Goal: Task Accomplishment & Management: Manage account settings

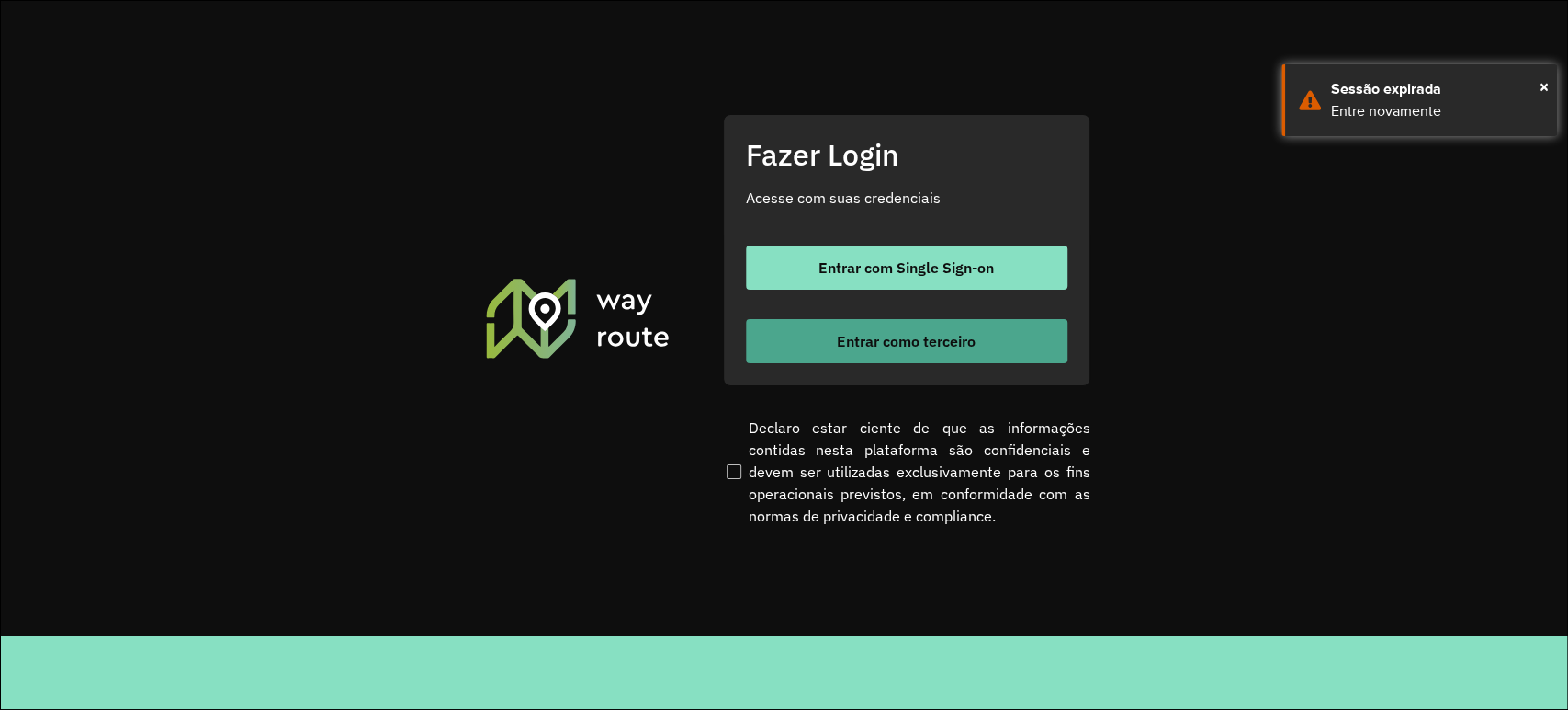
click at [859, 329] on button "Entrar como terceiro" at bounding box center [906, 341] width 322 height 44
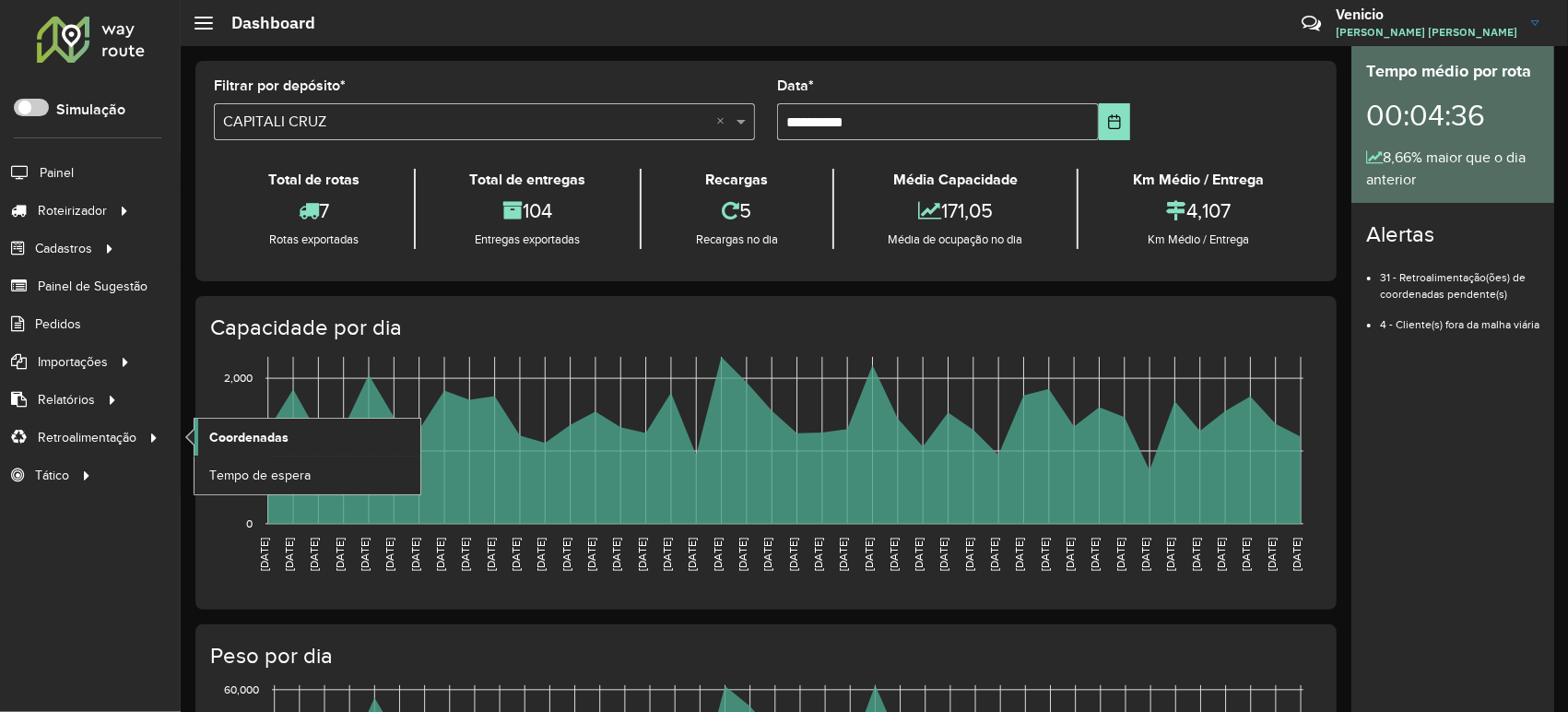
click at [219, 440] on span "Coordenadas" at bounding box center [249, 437] width 79 height 19
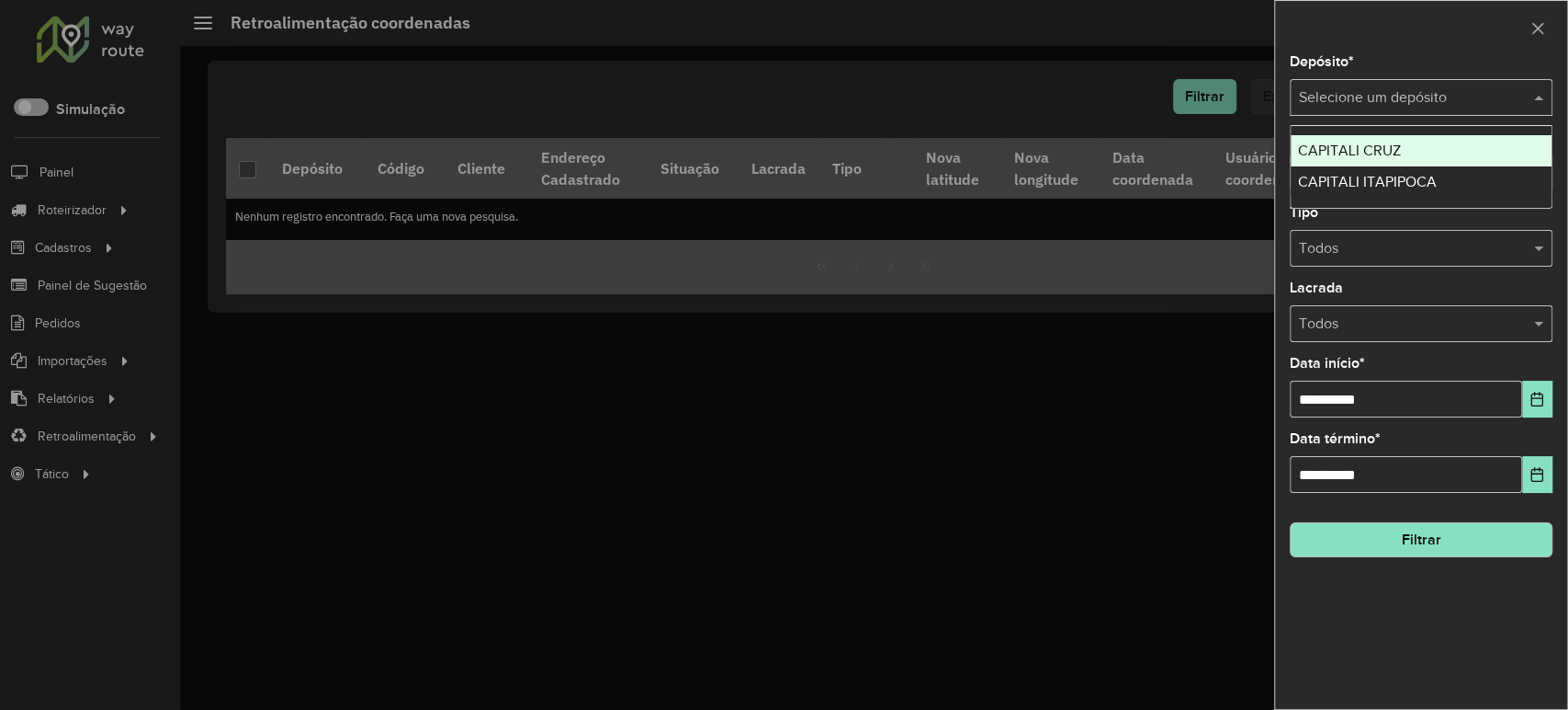
click at [1415, 89] on input "text" at bounding box center [1403, 98] width 207 height 22
click at [1377, 137] on div "CAPITALI CRUZ" at bounding box center [1421, 151] width 261 height 32
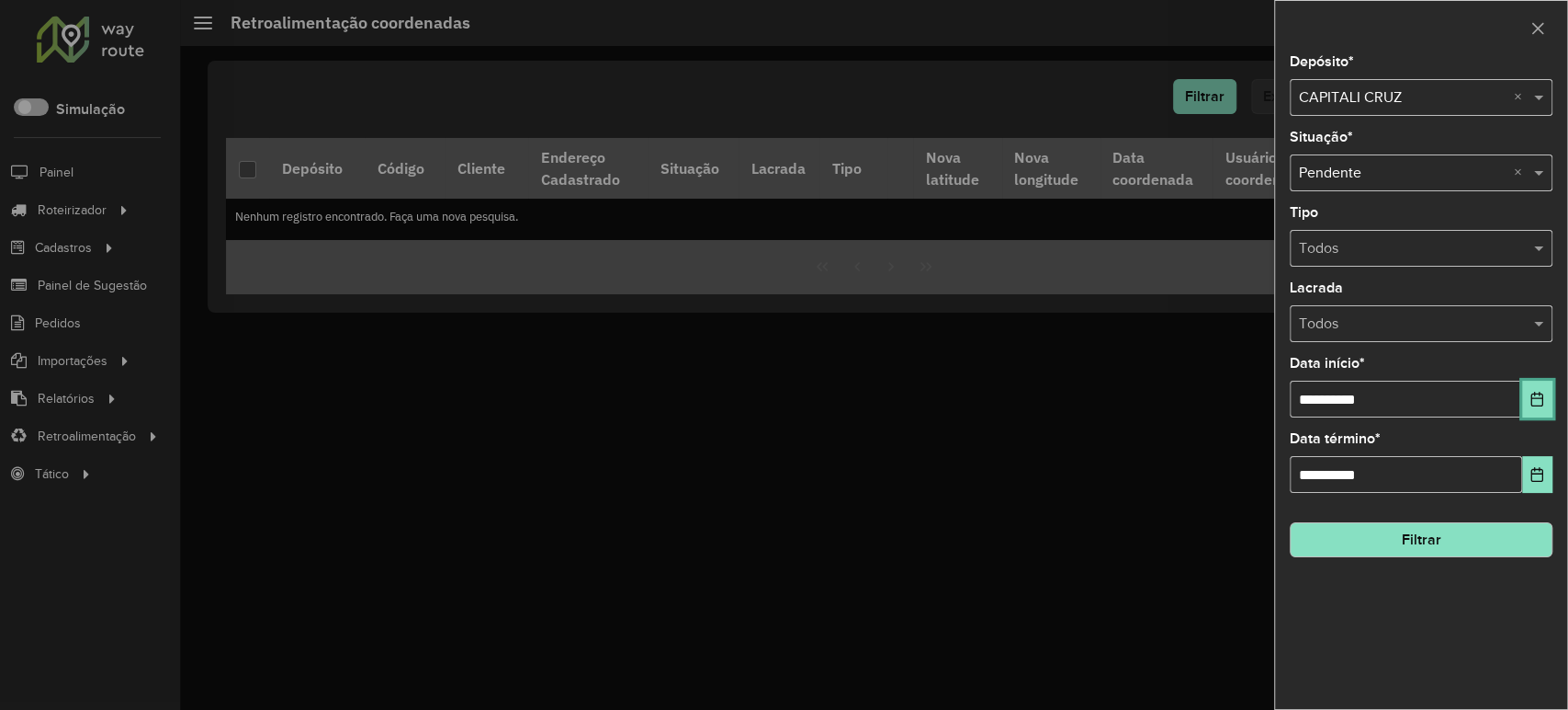
click at [1532, 404] on icon "Choose Date" at bounding box center [1537, 399] width 12 height 14
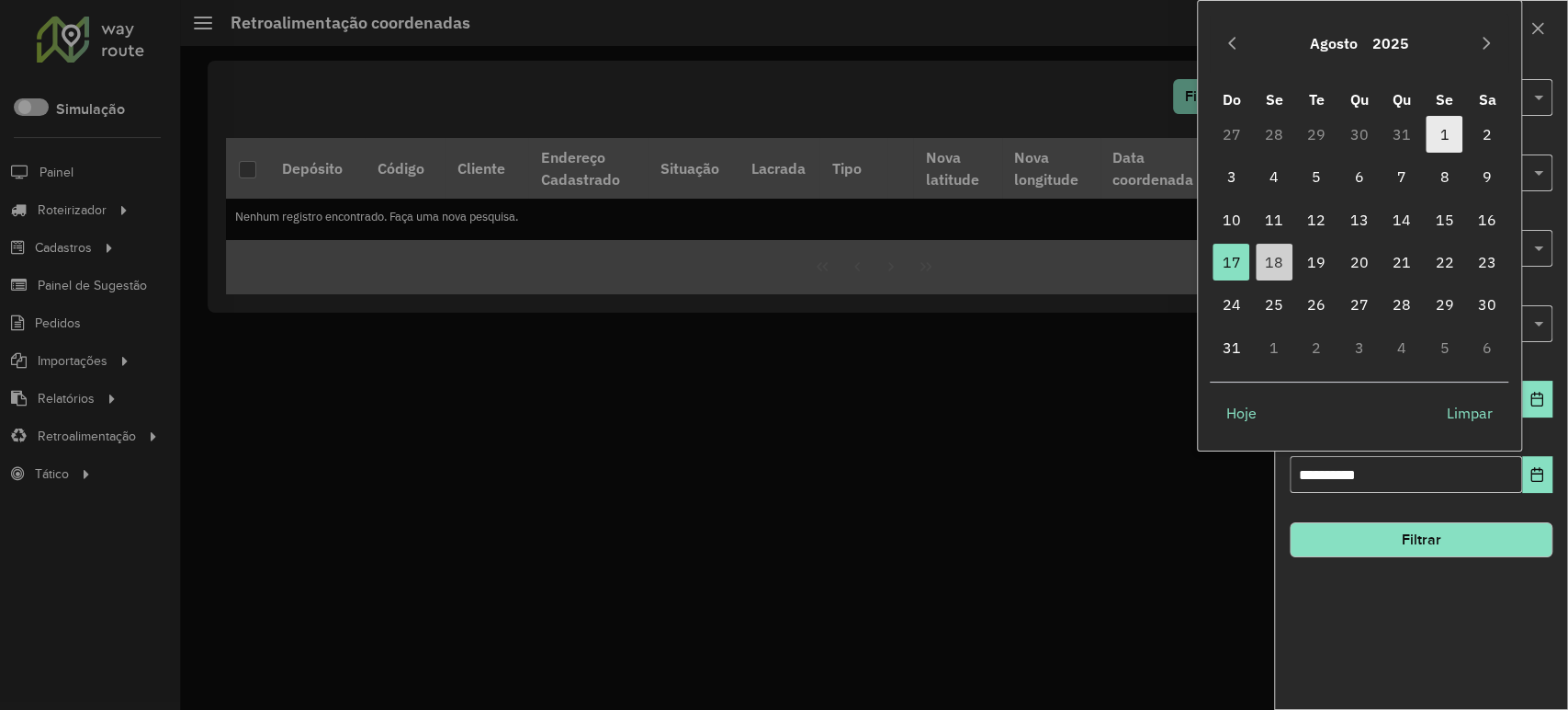
click at [1452, 123] on span "1" at bounding box center [1444, 135] width 36 height 37
type input "**********"
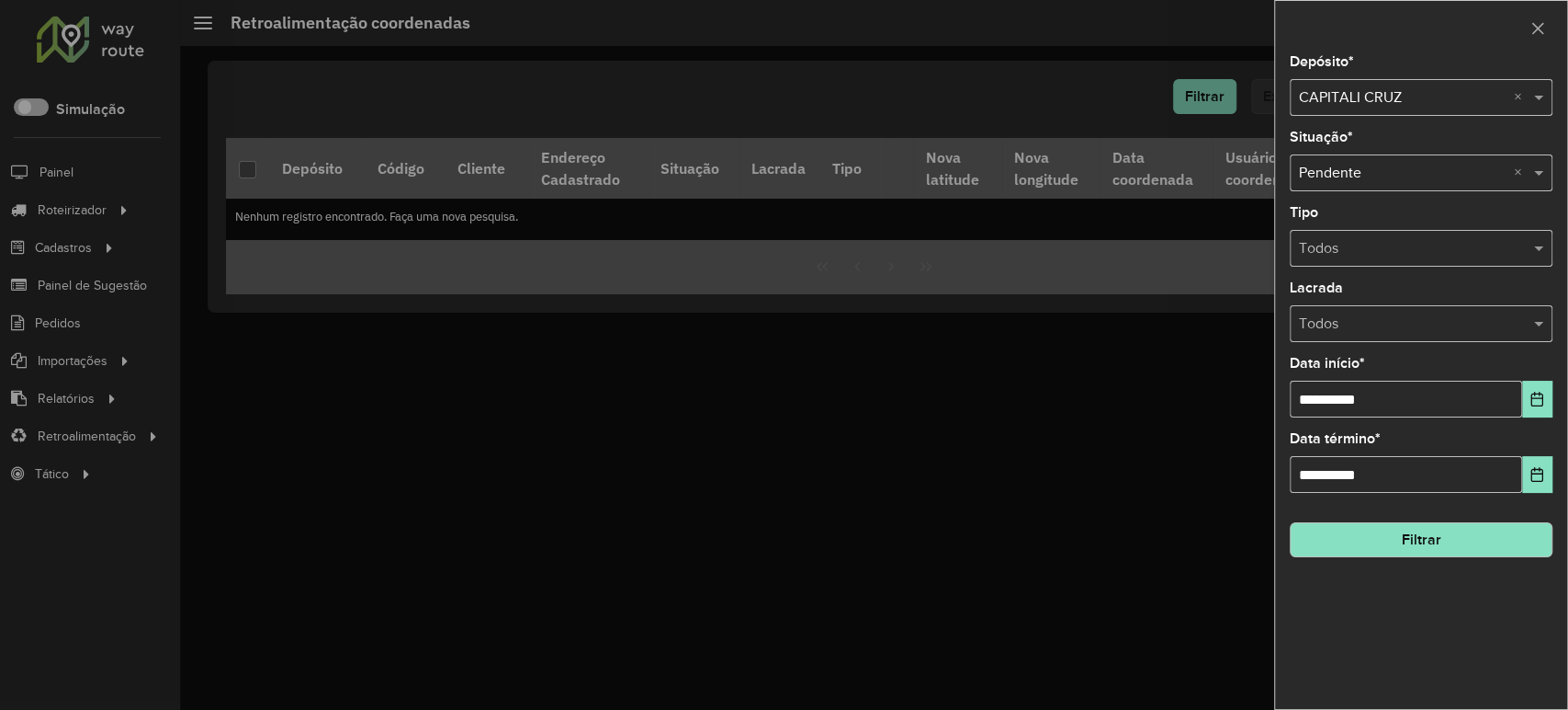
click at [1377, 541] on button "Filtrar" at bounding box center [1421, 539] width 263 height 35
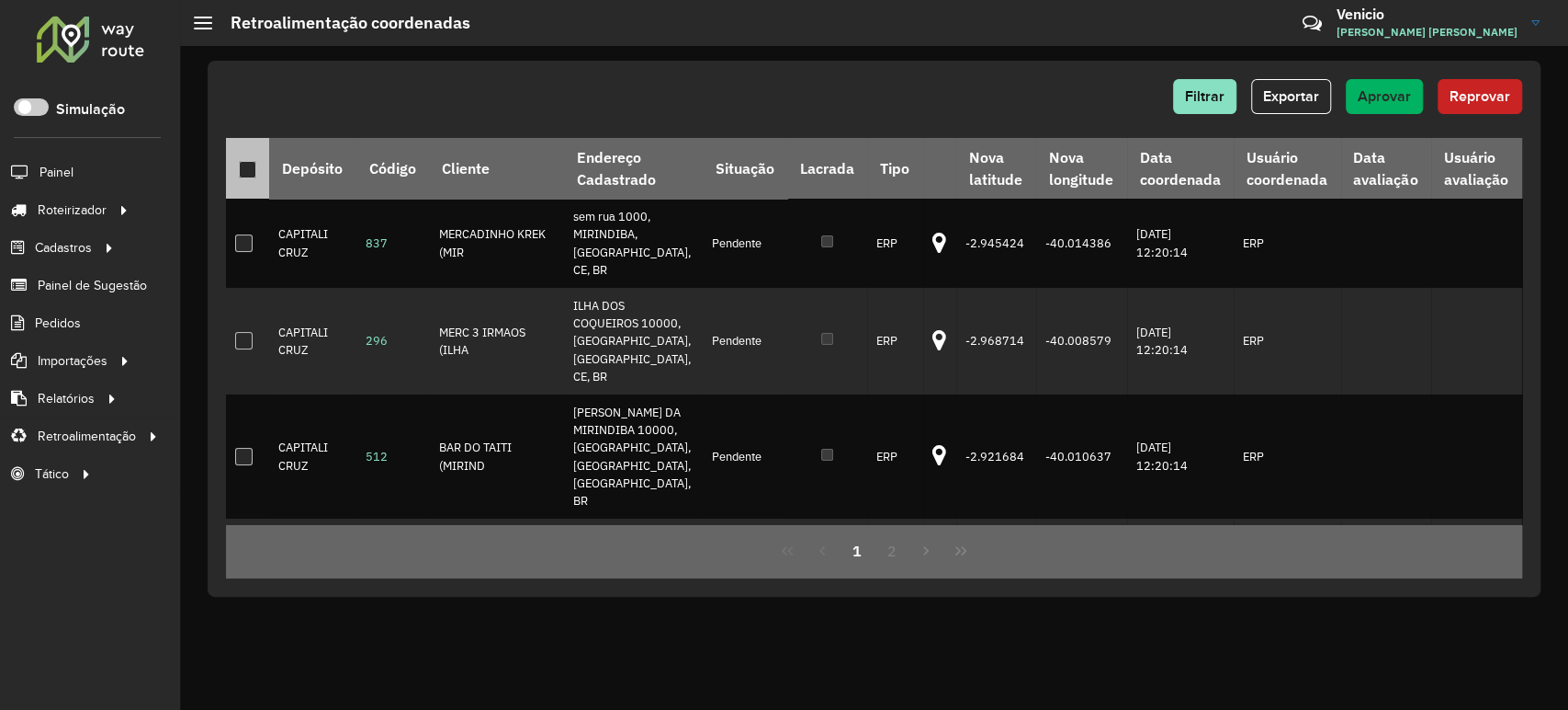
click at [242, 165] on div at bounding box center [248, 169] width 17 height 17
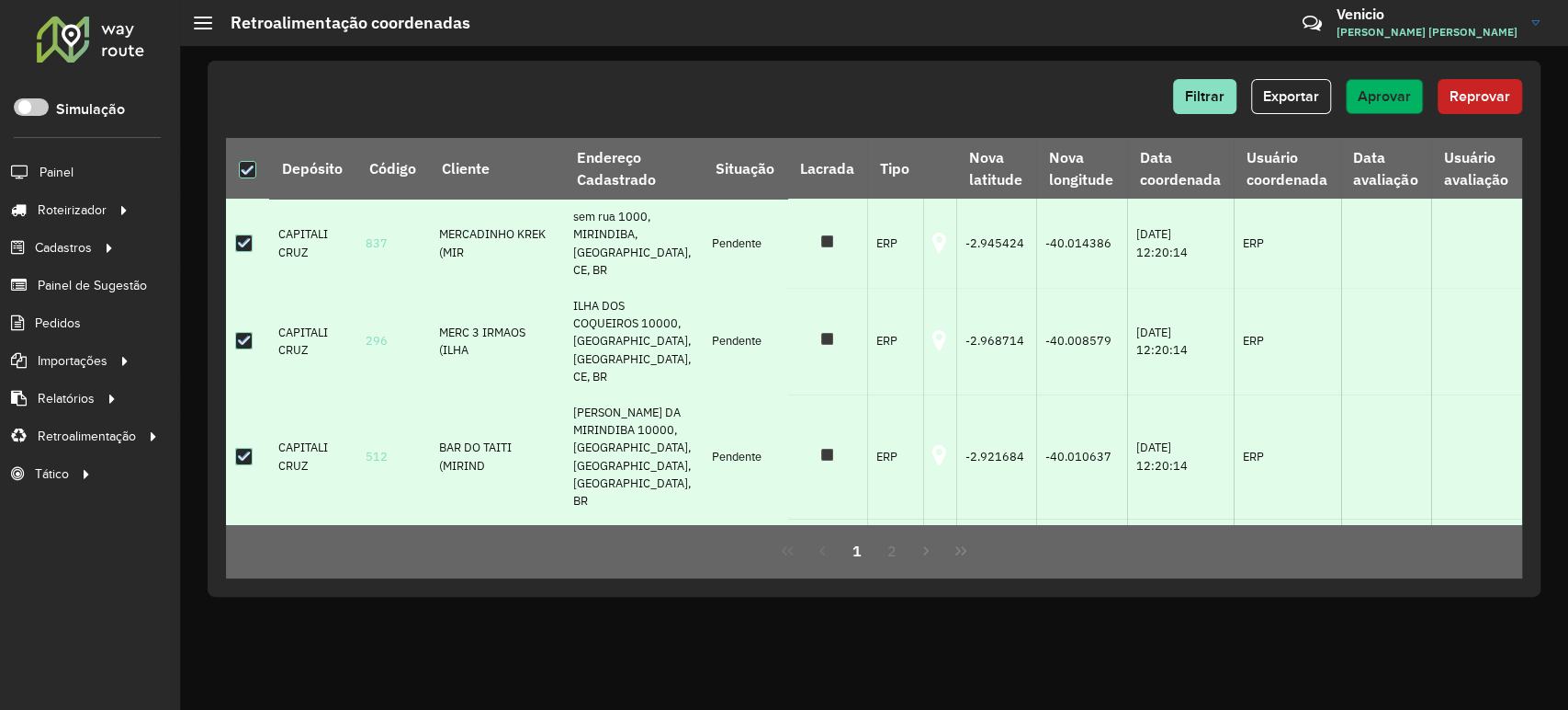
click at [1395, 94] on span "Aprovar" at bounding box center [1384, 96] width 53 height 15
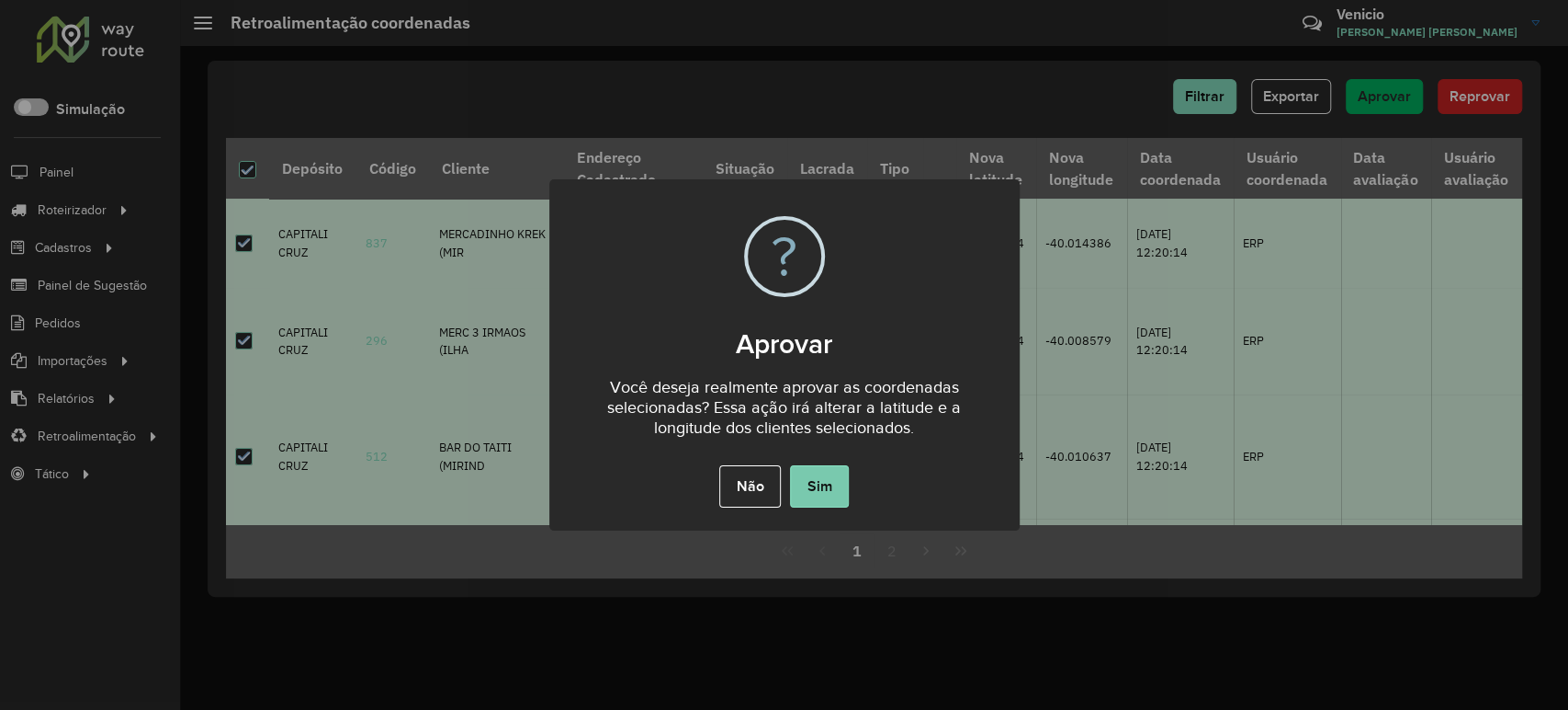
click at [821, 483] on button "Sim" at bounding box center [819, 486] width 59 height 42
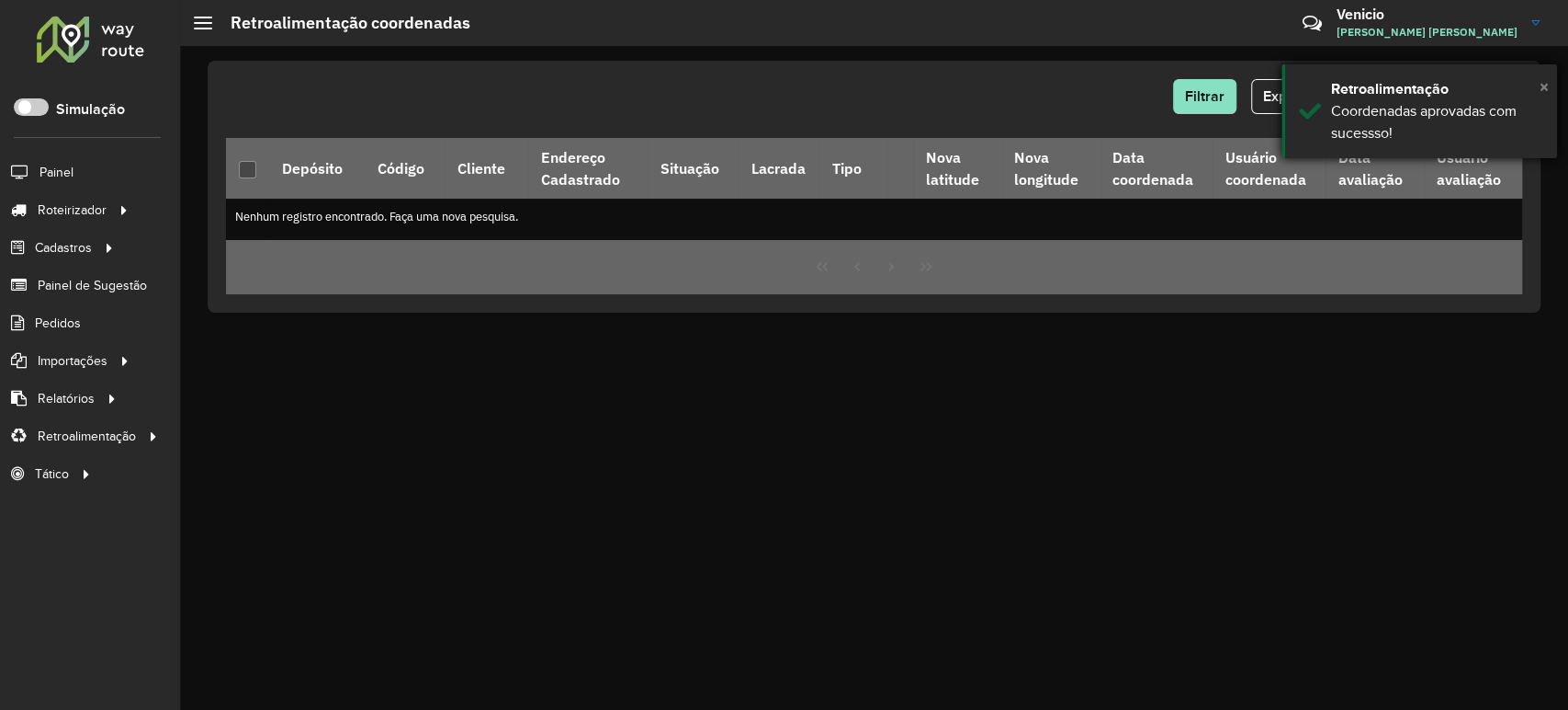
click at [1544, 86] on span "×" at bounding box center [1544, 86] width 10 height 20
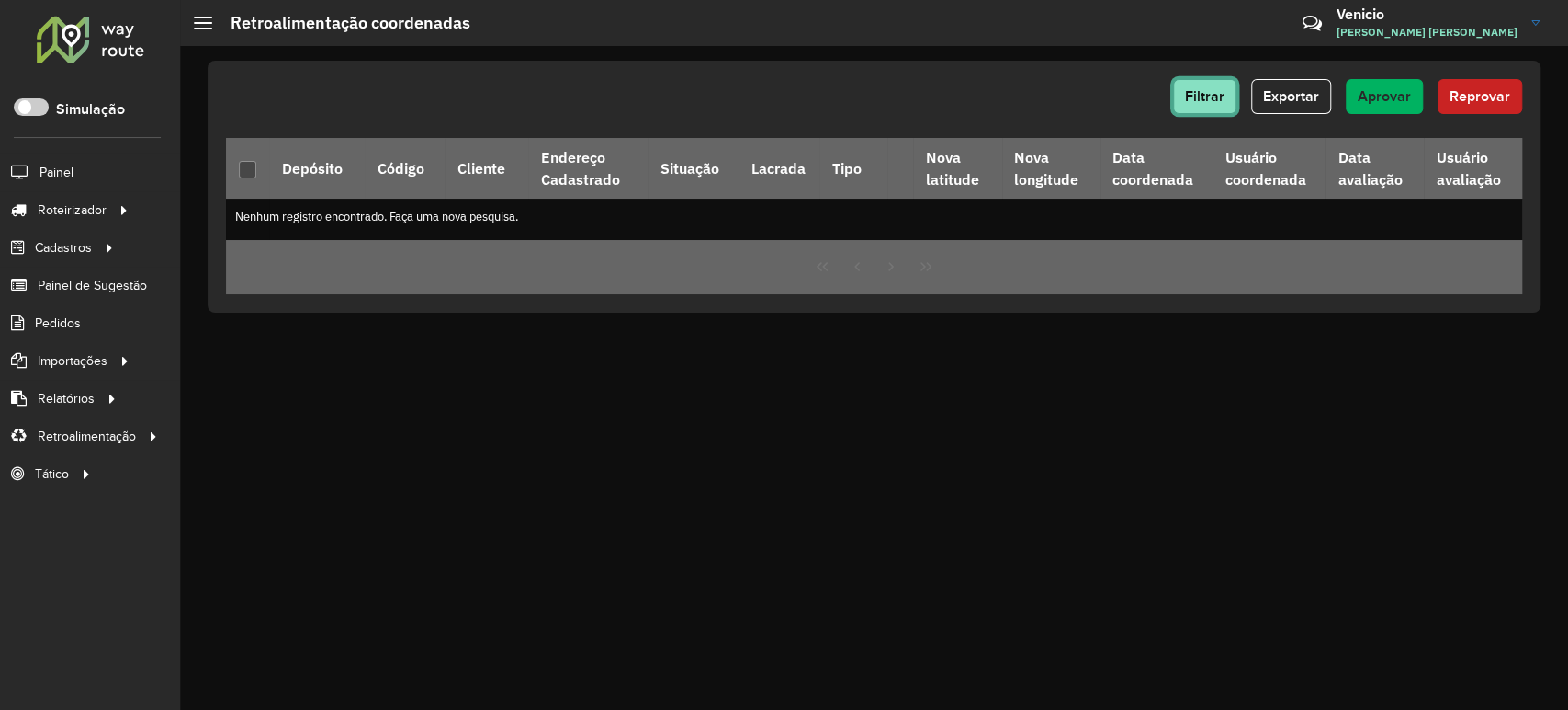
click at [1202, 98] on span "Filtrar" at bounding box center [1204, 96] width 39 height 15
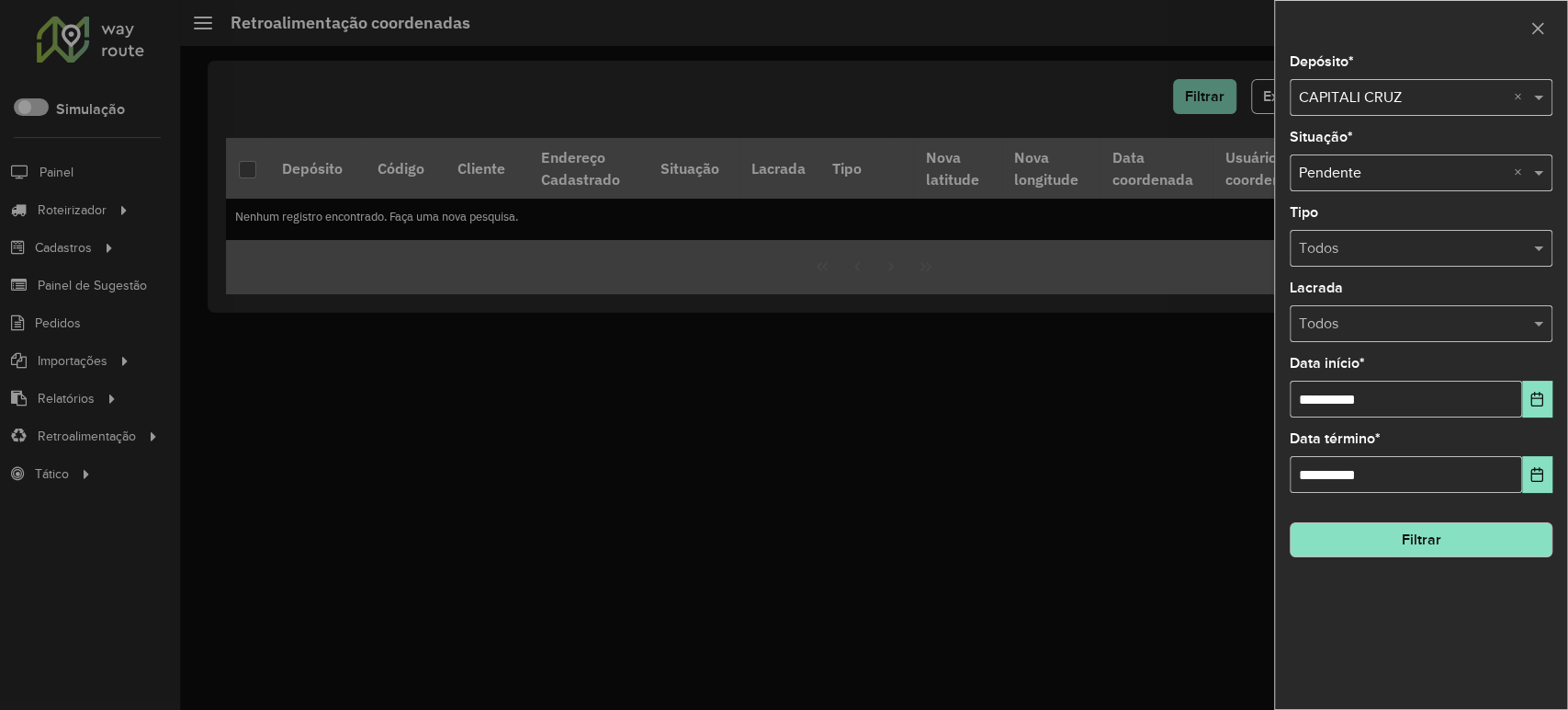
click at [1392, 94] on input "text" at bounding box center [1403, 98] width 207 height 22
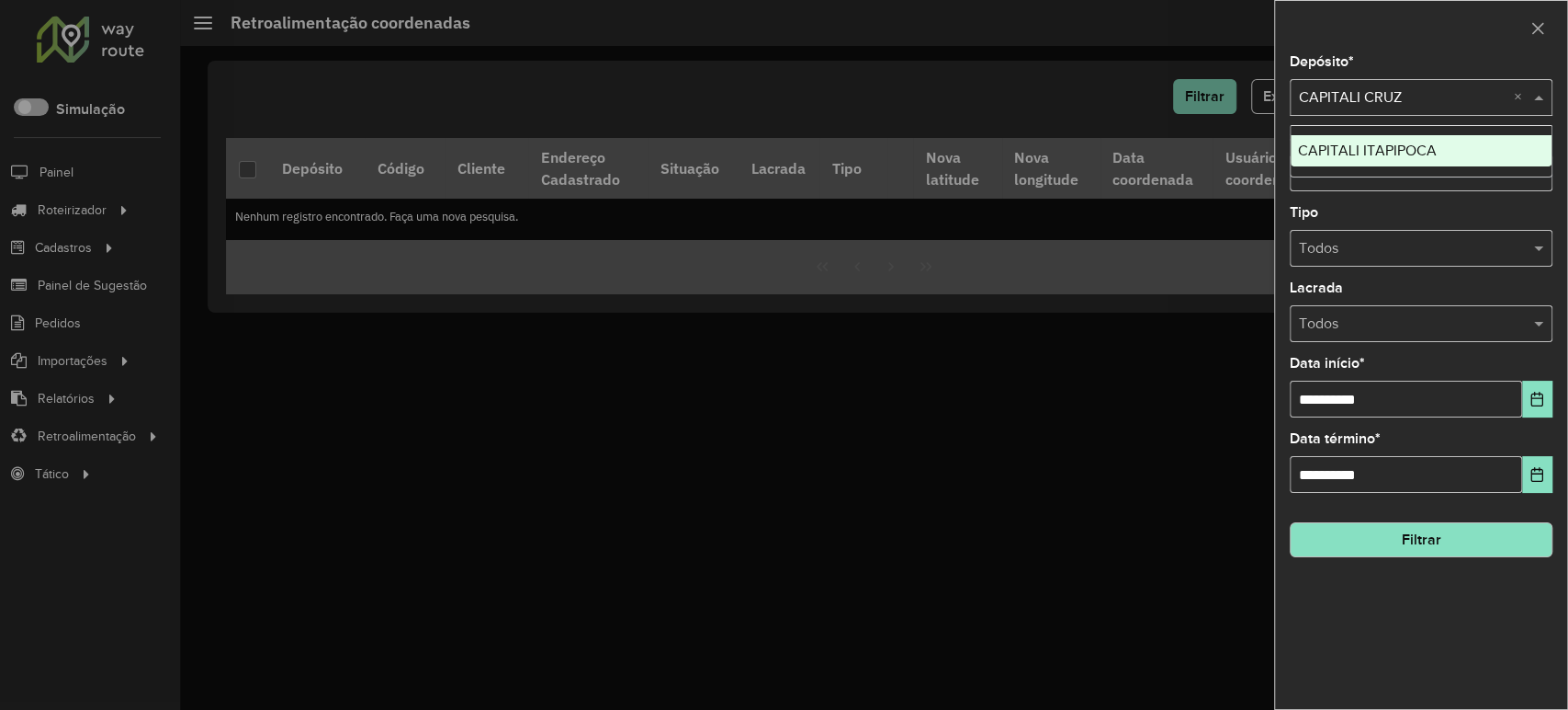
click at [1368, 143] on span "CAPITALI ITAPIPOCA" at bounding box center [1367, 150] width 138 height 15
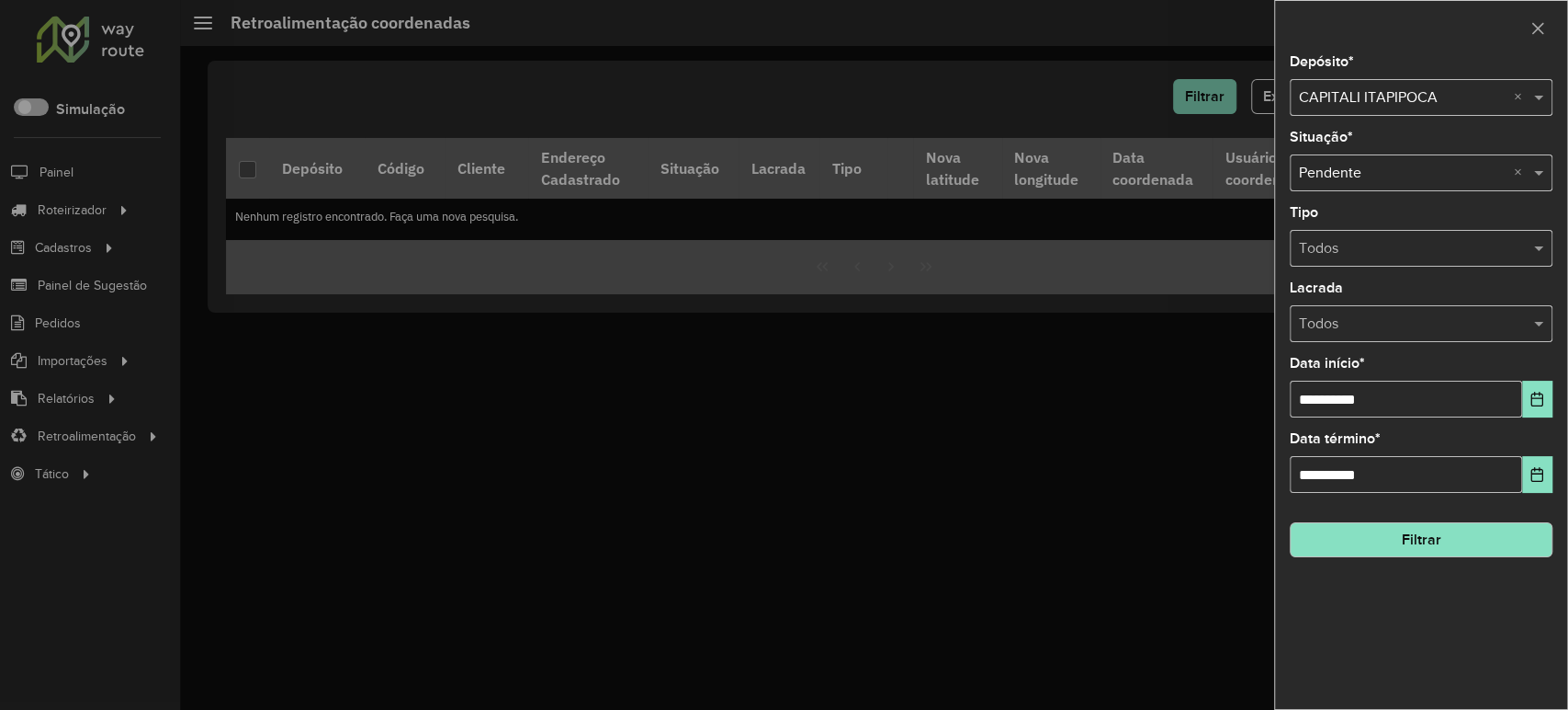
click at [1349, 554] on button "Filtrar" at bounding box center [1421, 539] width 263 height 35
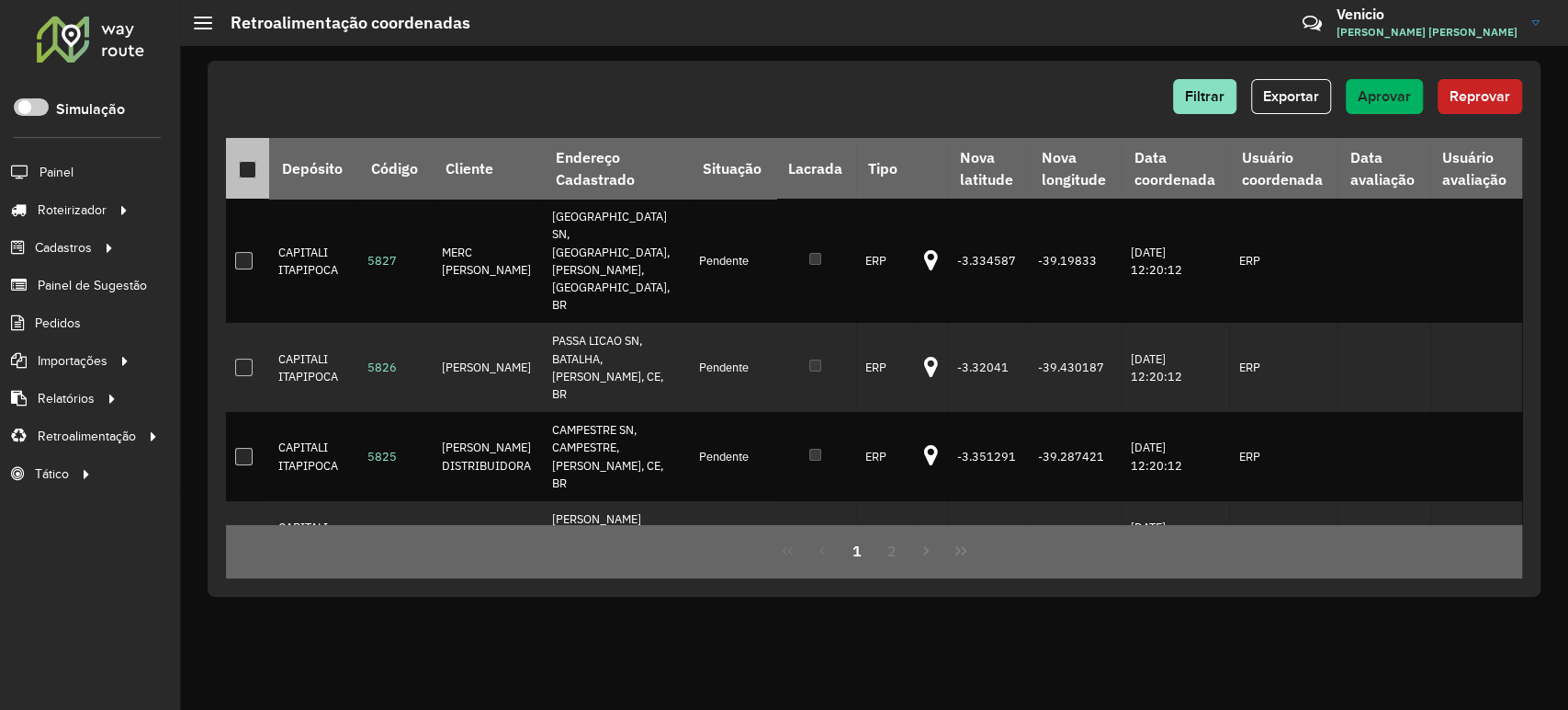
click at [249, 169] on div at bounding box center [248, 169] width 17 height 17
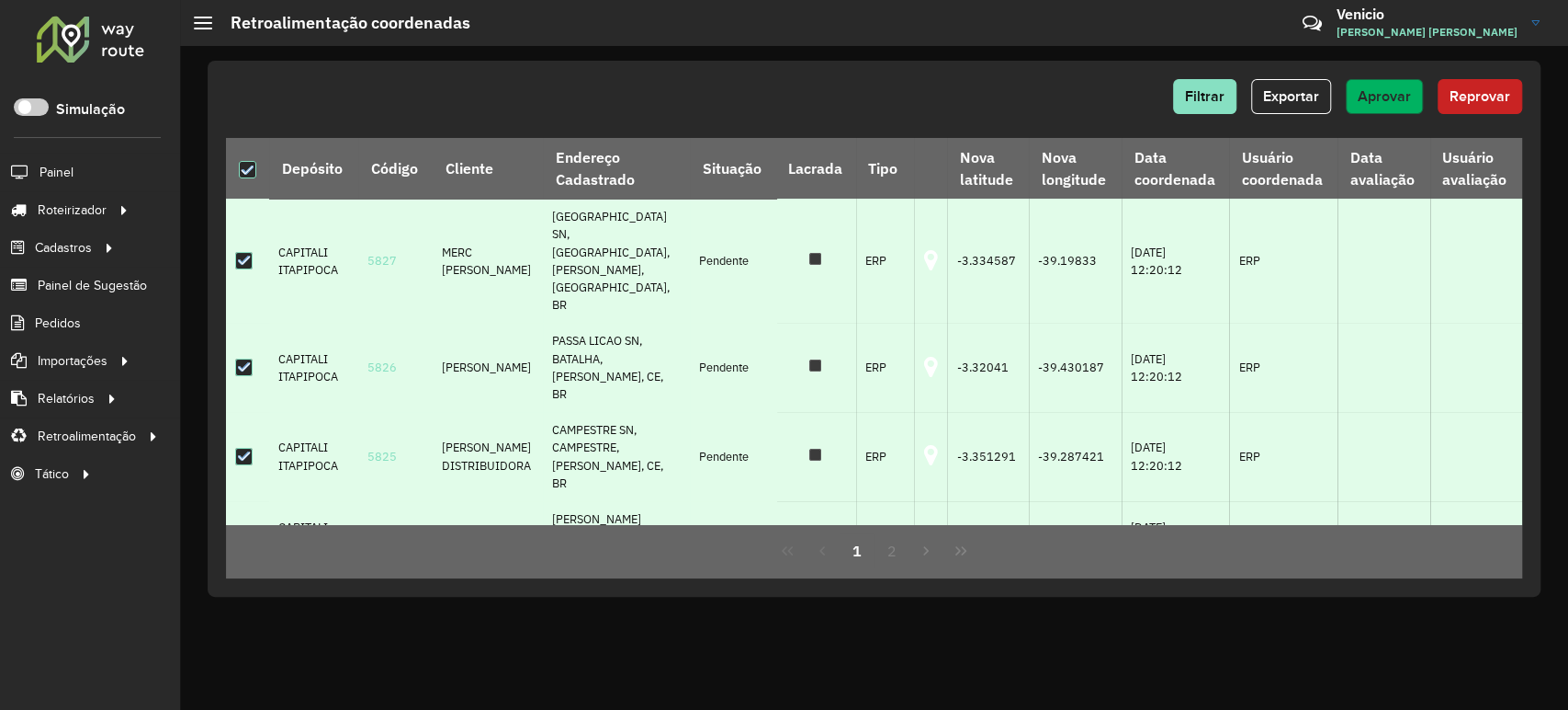
click at [1383, 96] on span "Aprovar" at bounding box center [1384, 96] width 53 height 15
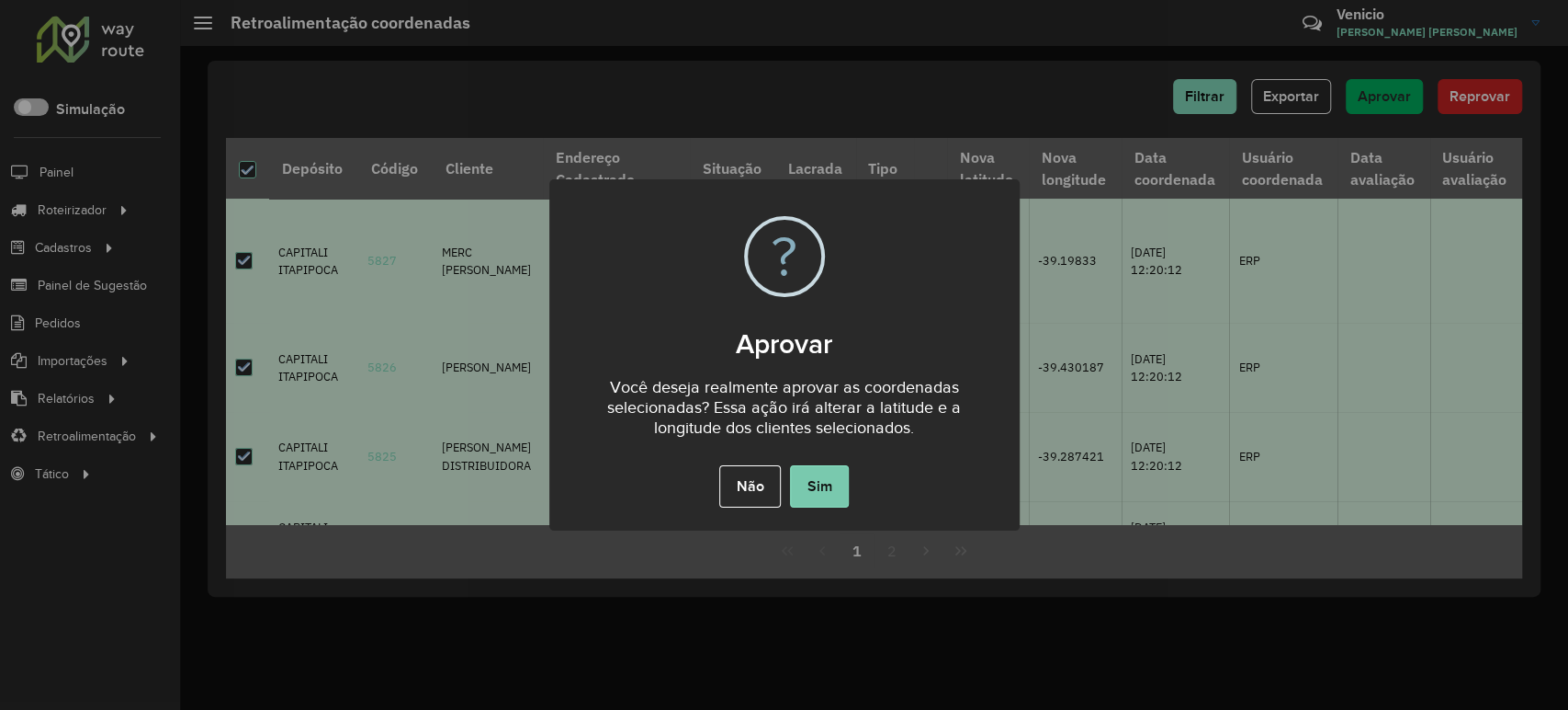
click at [823, 477] on button "Sim" at bounding box center [819, 486] width 59 height 42
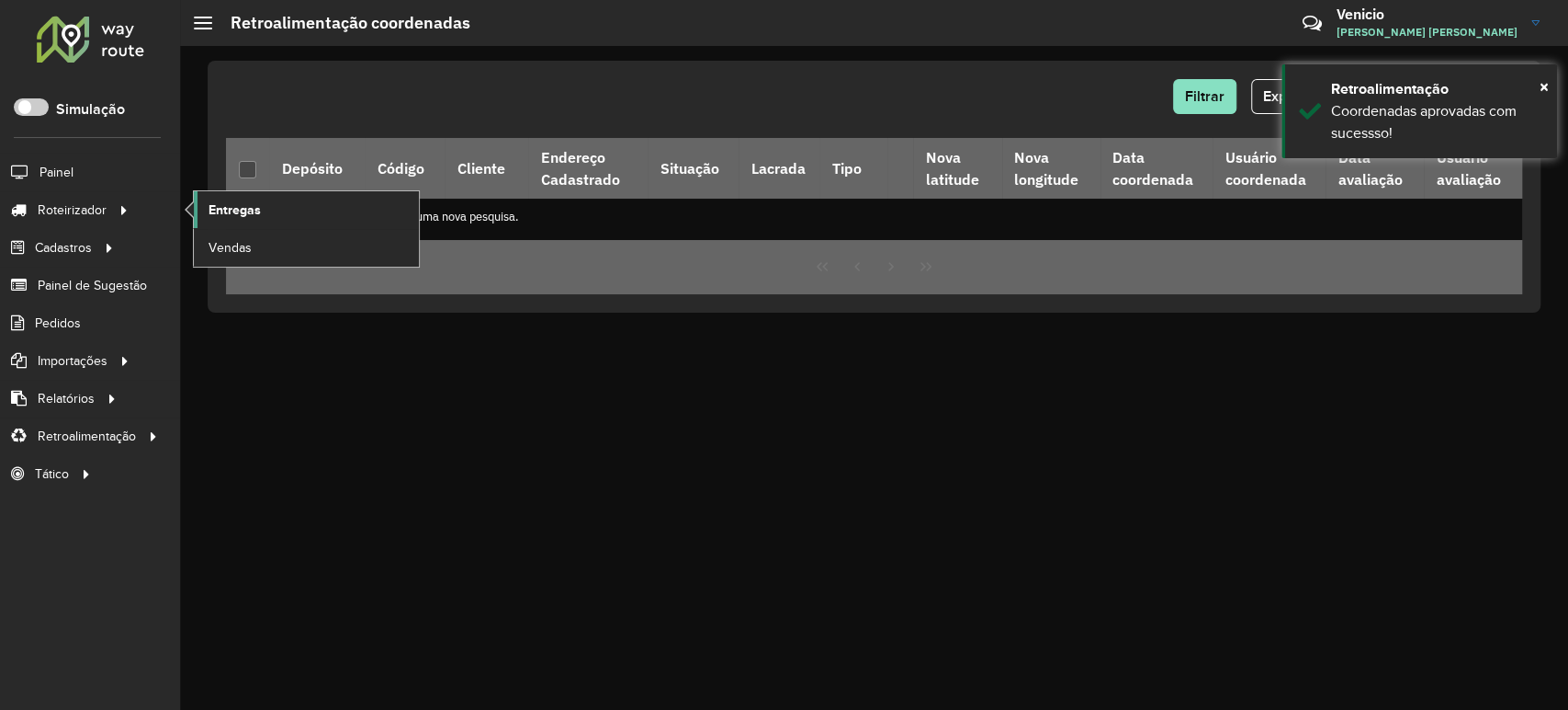
click at [262, 207] on link "Entregas" at bounding box center [306, 209] width 225 height 37
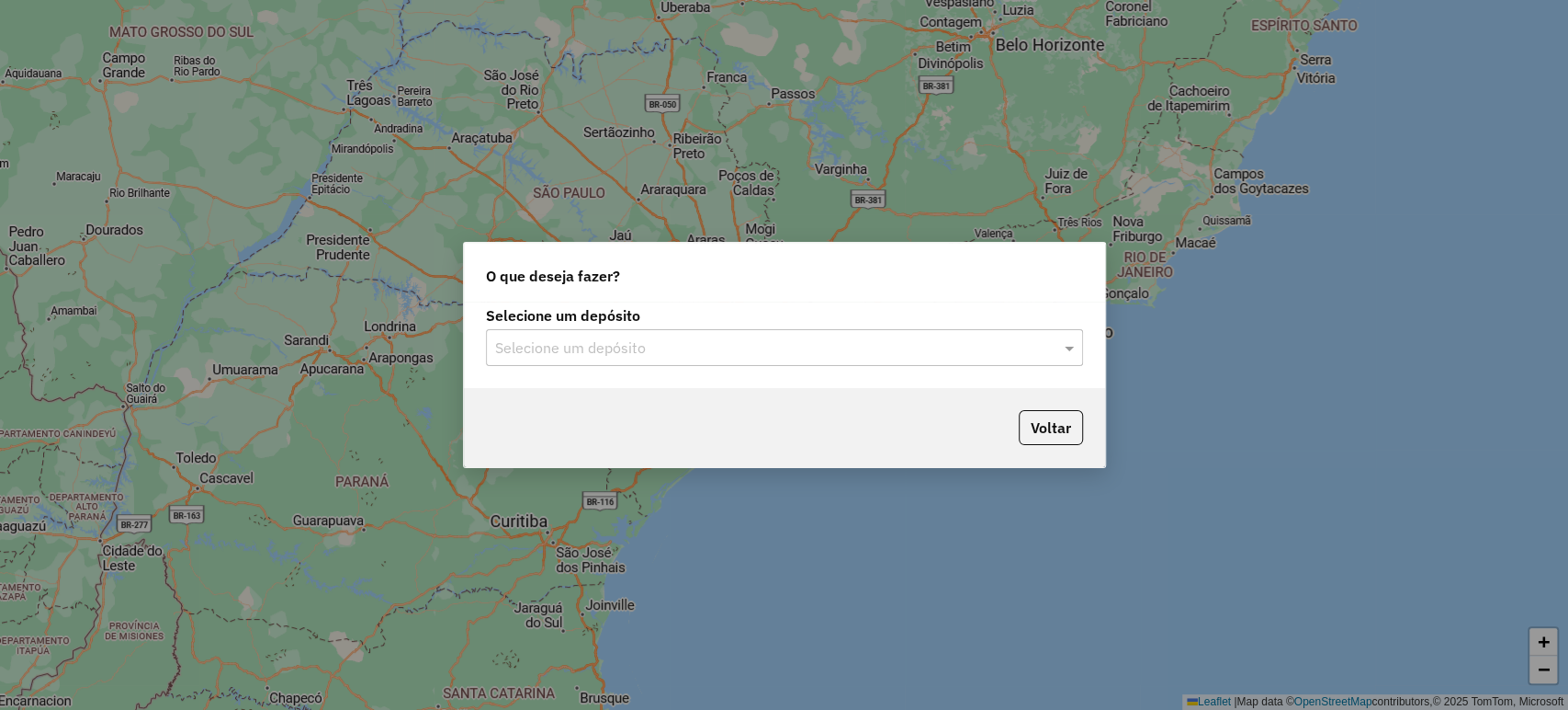
click at [676, 342] on input "text" at bounding box center [766, 348] width 542 height 22
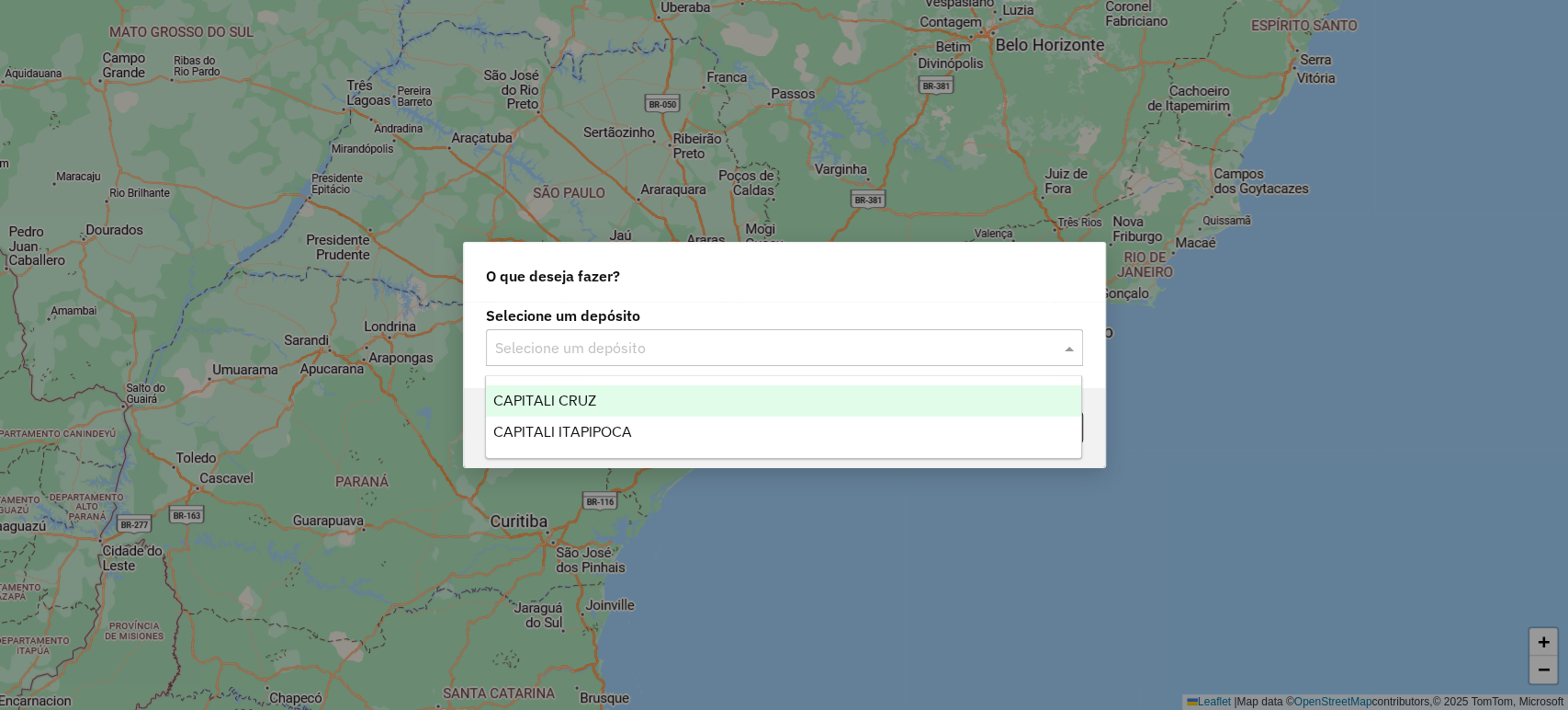
click at [624, 393] on div "CAPITALI CRUZ" at bounding box center [784, 401] width 595 height 32
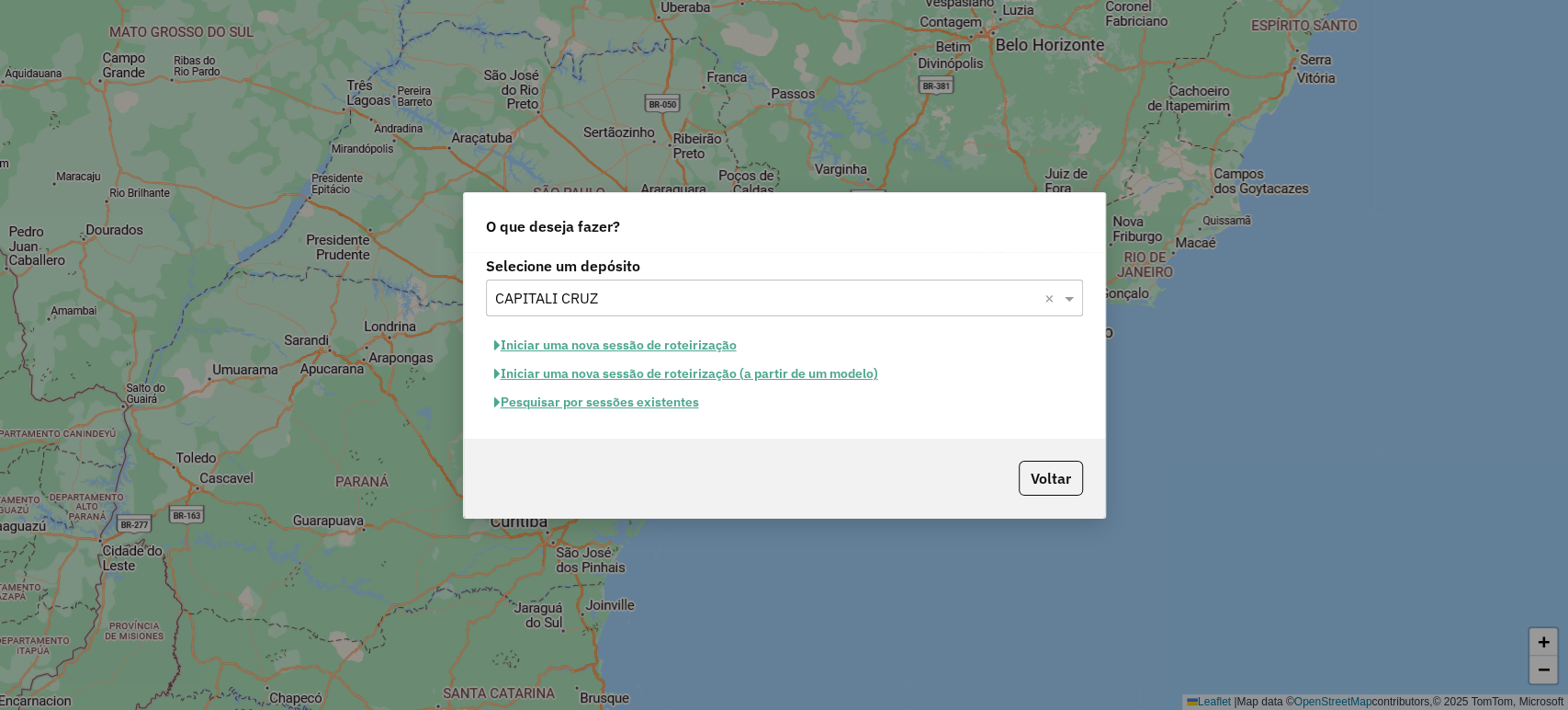
click at [601, 400] on button "Pesquisar por sessões existentes" at bounding box center [596, 403] width 222 height 29
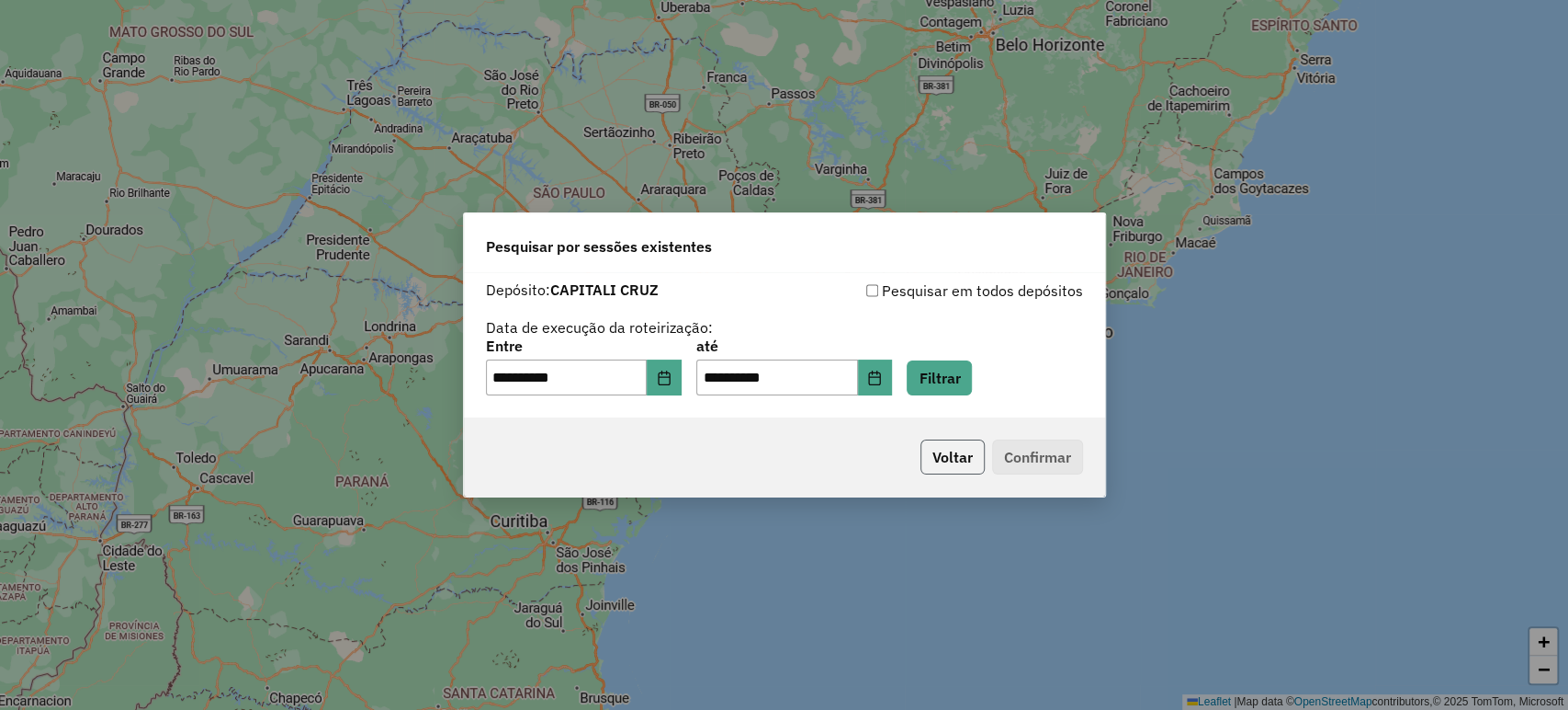
click at [943, 453] on button "Voltar" at bounding box center [953, 456] width 64 height 35
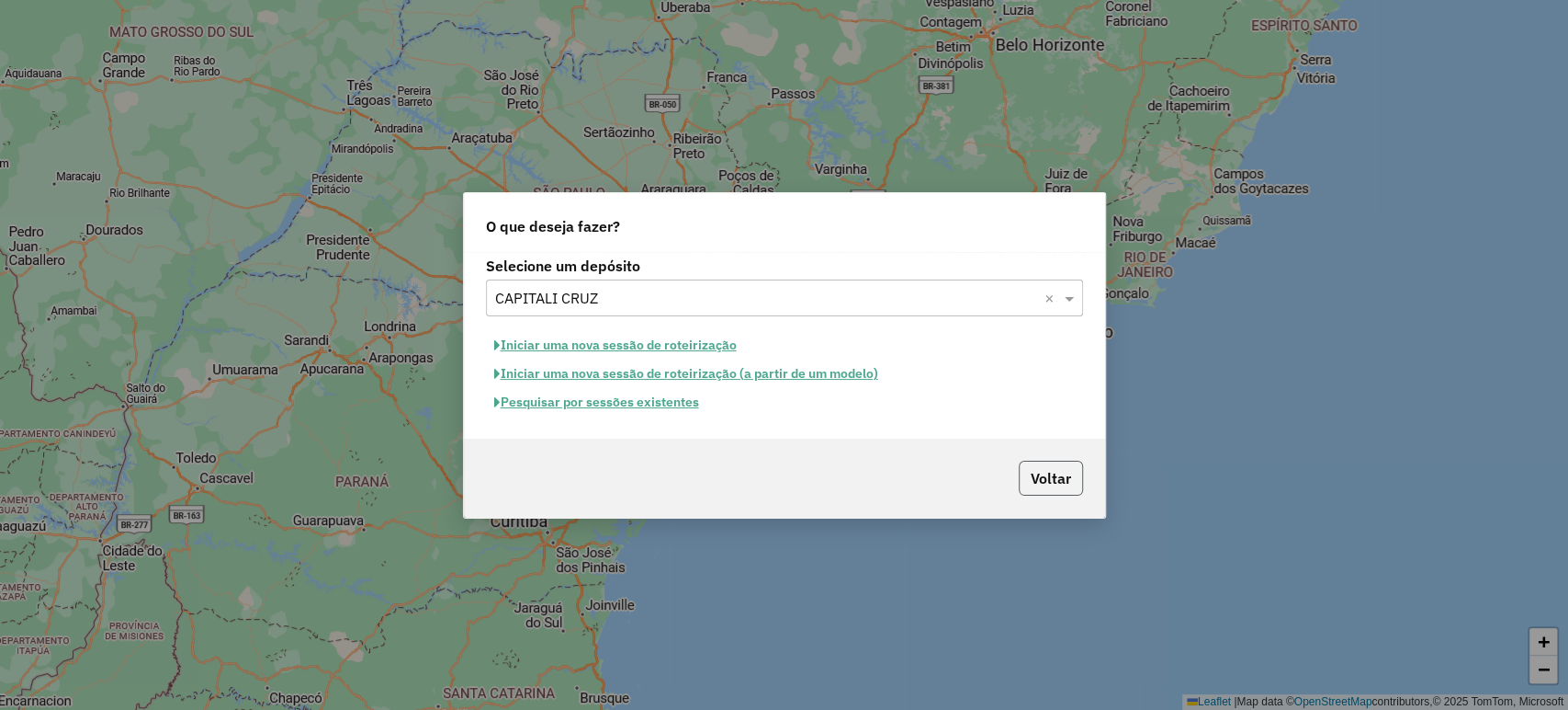
click at [1052, 470] on button "Voltar" at bounding box center [1050, 477] width 64 height 35
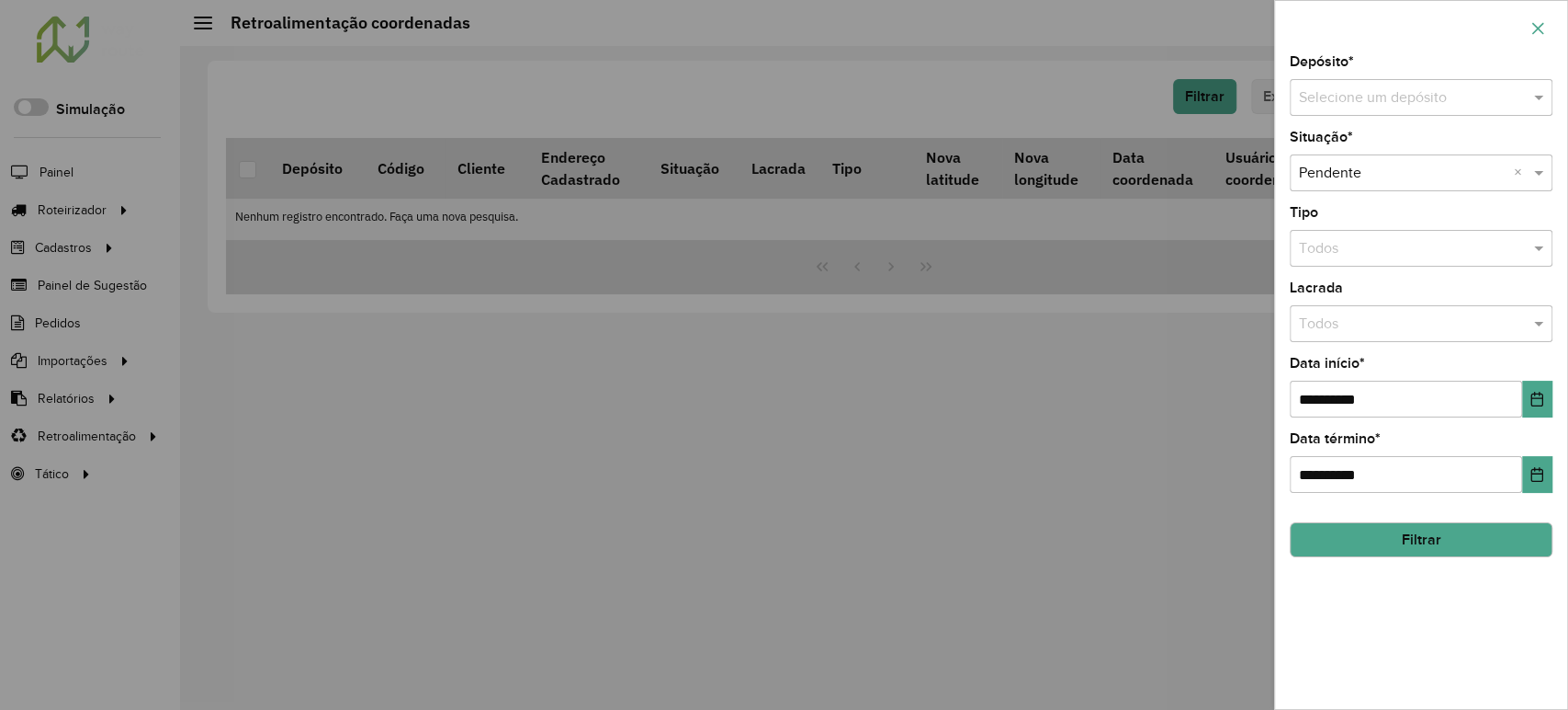
click at [1542, 24] on icon "button" at bounding box center [1537, 28] width 14 height 14
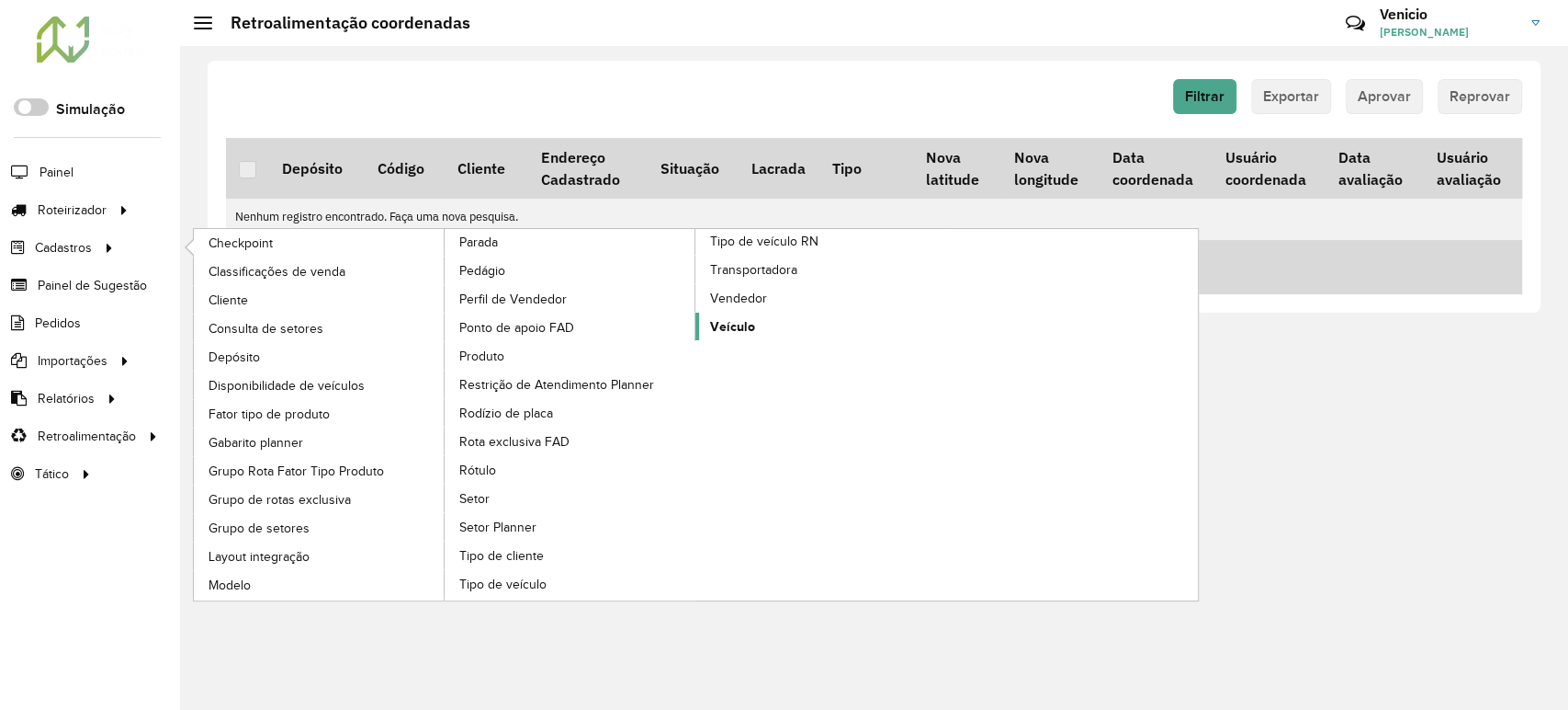
click at [727, 322] on span "Veículo" at bounding box center [732, 327] width 45 height 19
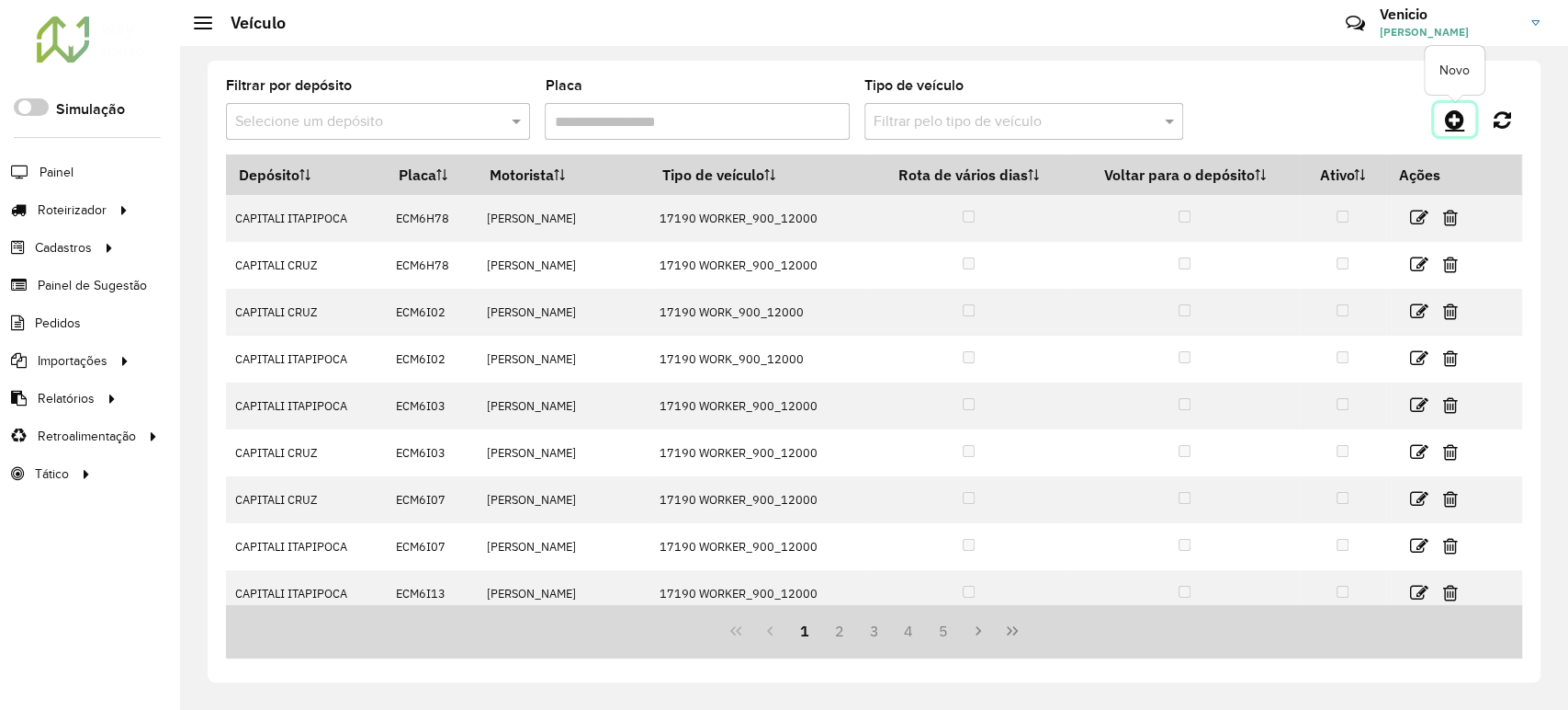
click at [1457, 111] on icon at bounding box center [1455, 119] width 19 height 22
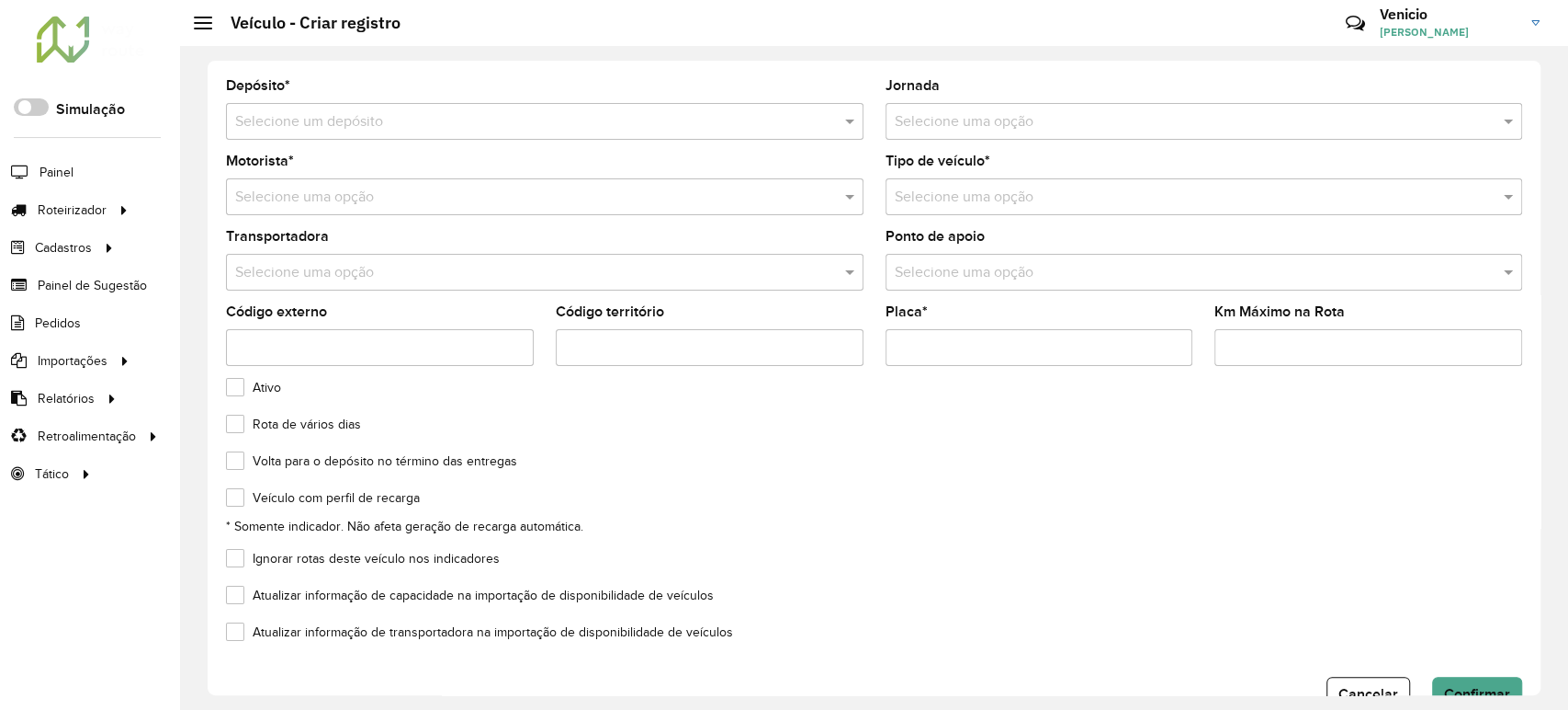
click at [798, 197] on input "text" at bounding box center [526, 197] width 583 height 22
click at [842, 198] on span at bounding box center [852, 196] width 23 height 22
click at [556, 204] on input "text" at bounding box center [526, 197] width 583 height 22
click at [519, 137] on div "Selecione um depósito" at bounding box center [544, 121] width 638 height 37
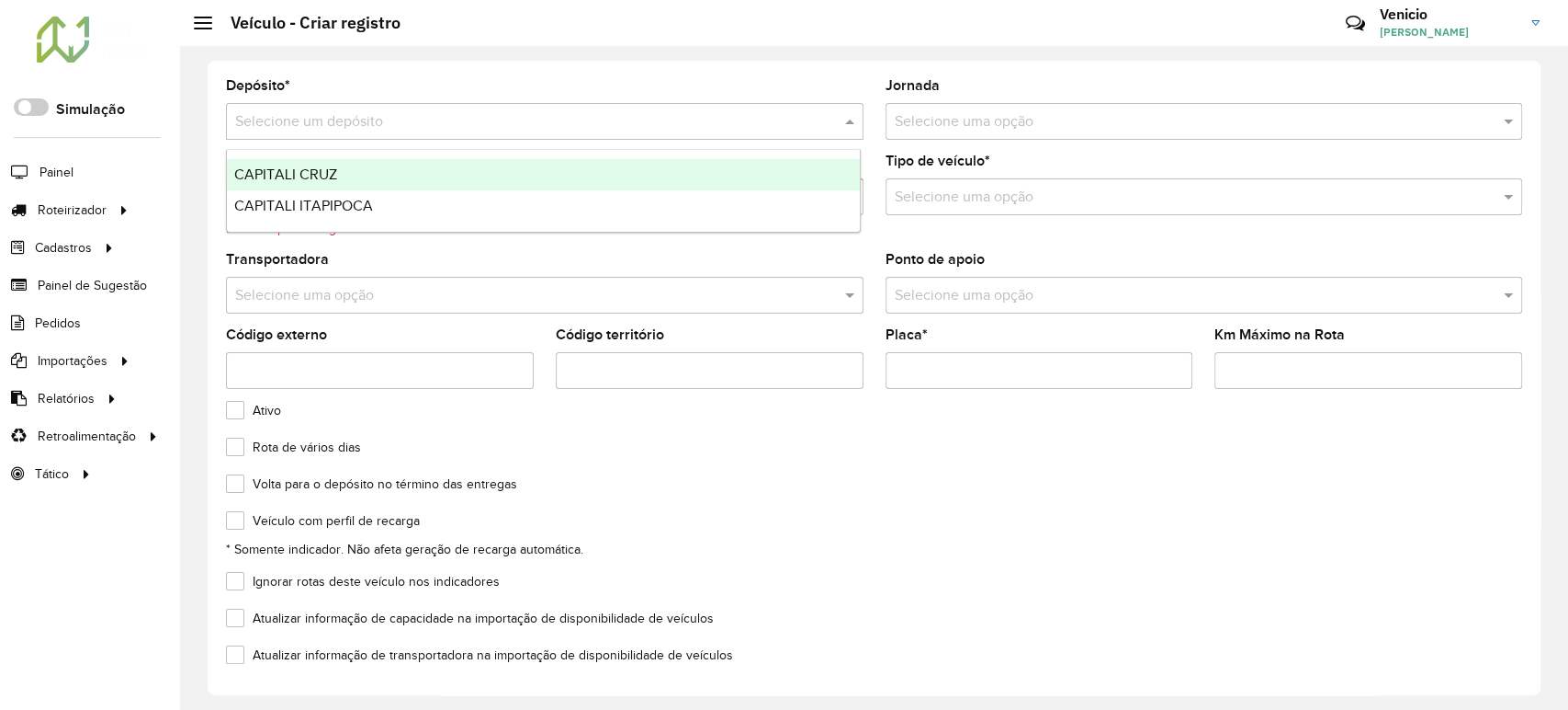
click at [544, 179] on div "CAPITALI CRUZ" at bounding box center [543, 174] width 633 height 32
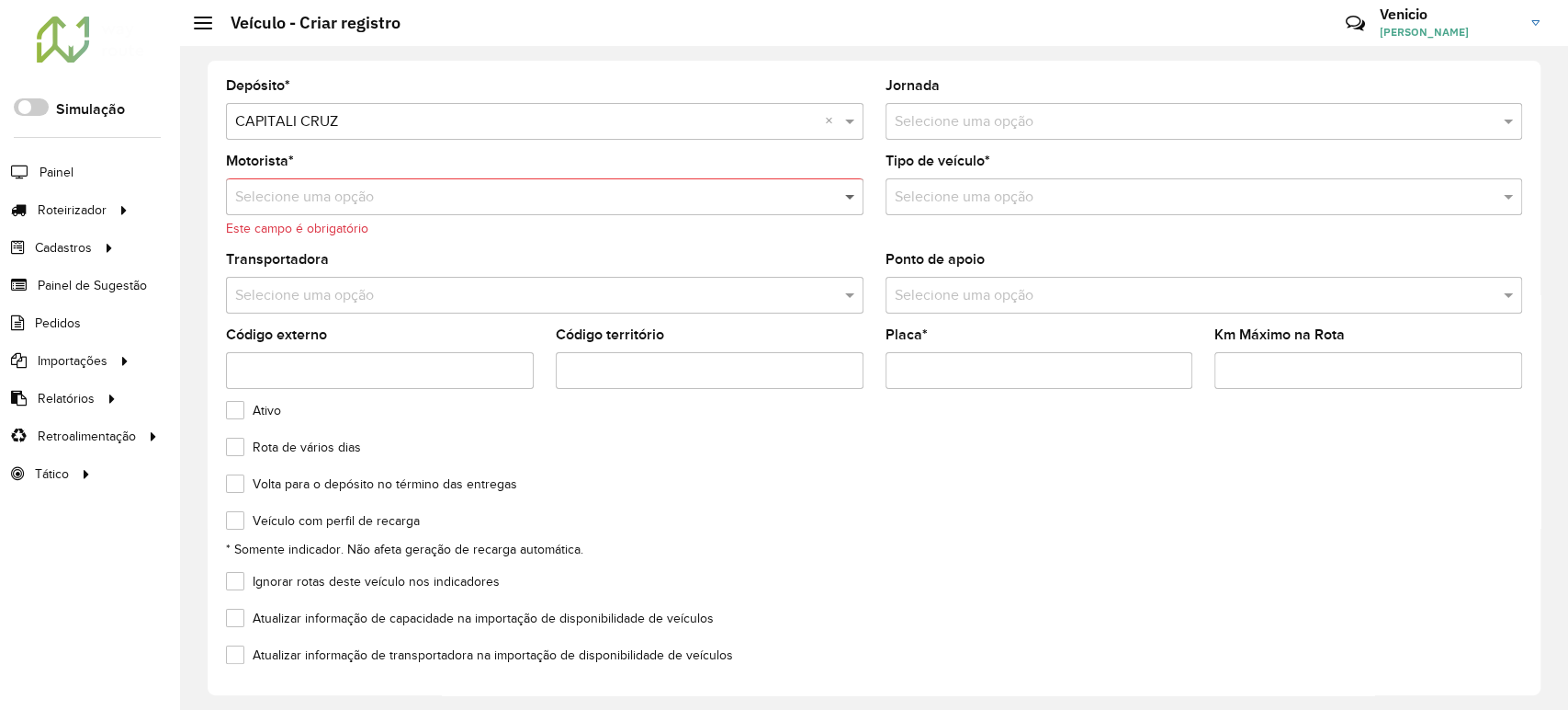
click at [850, 198] on span at bounding box center [852, 196] width 23 height 22
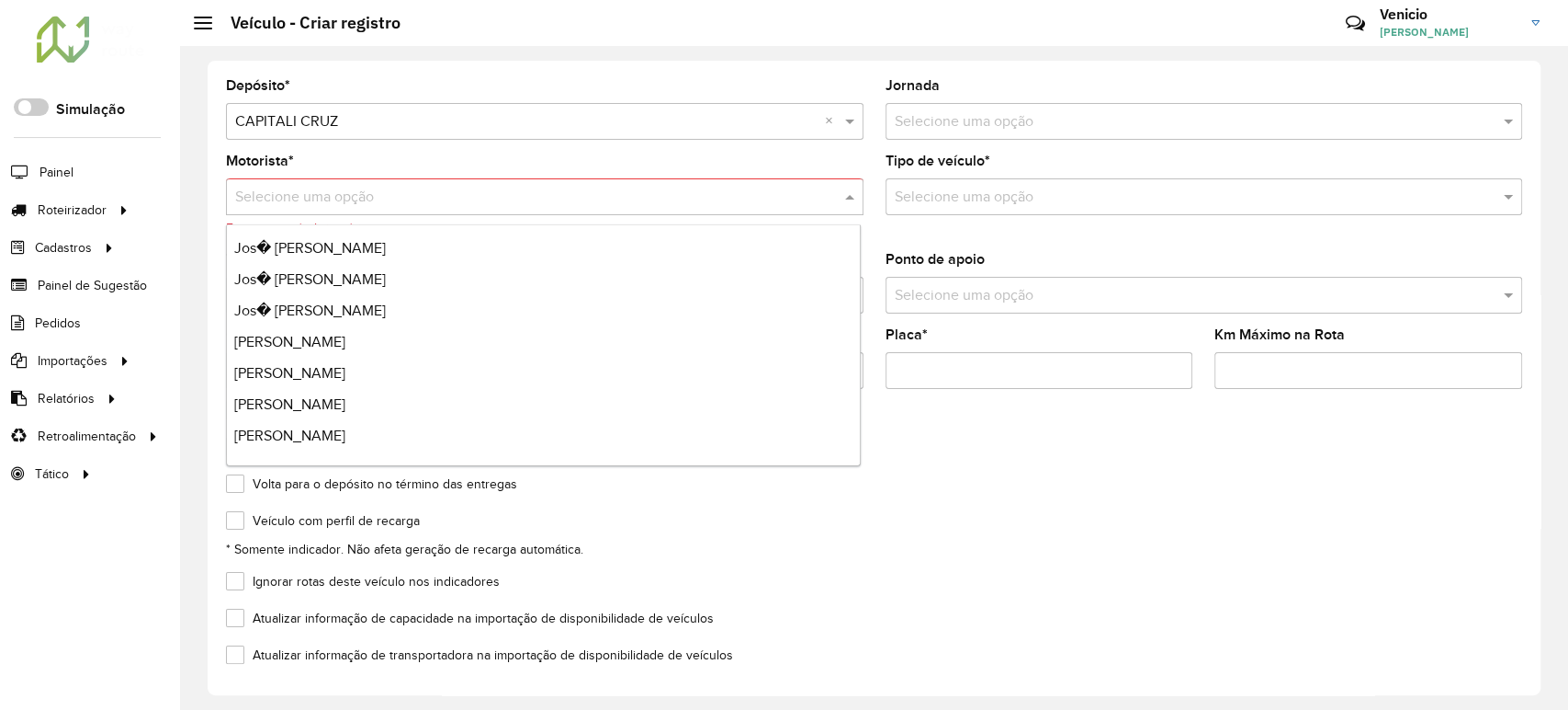
scroll to position [592, 0]
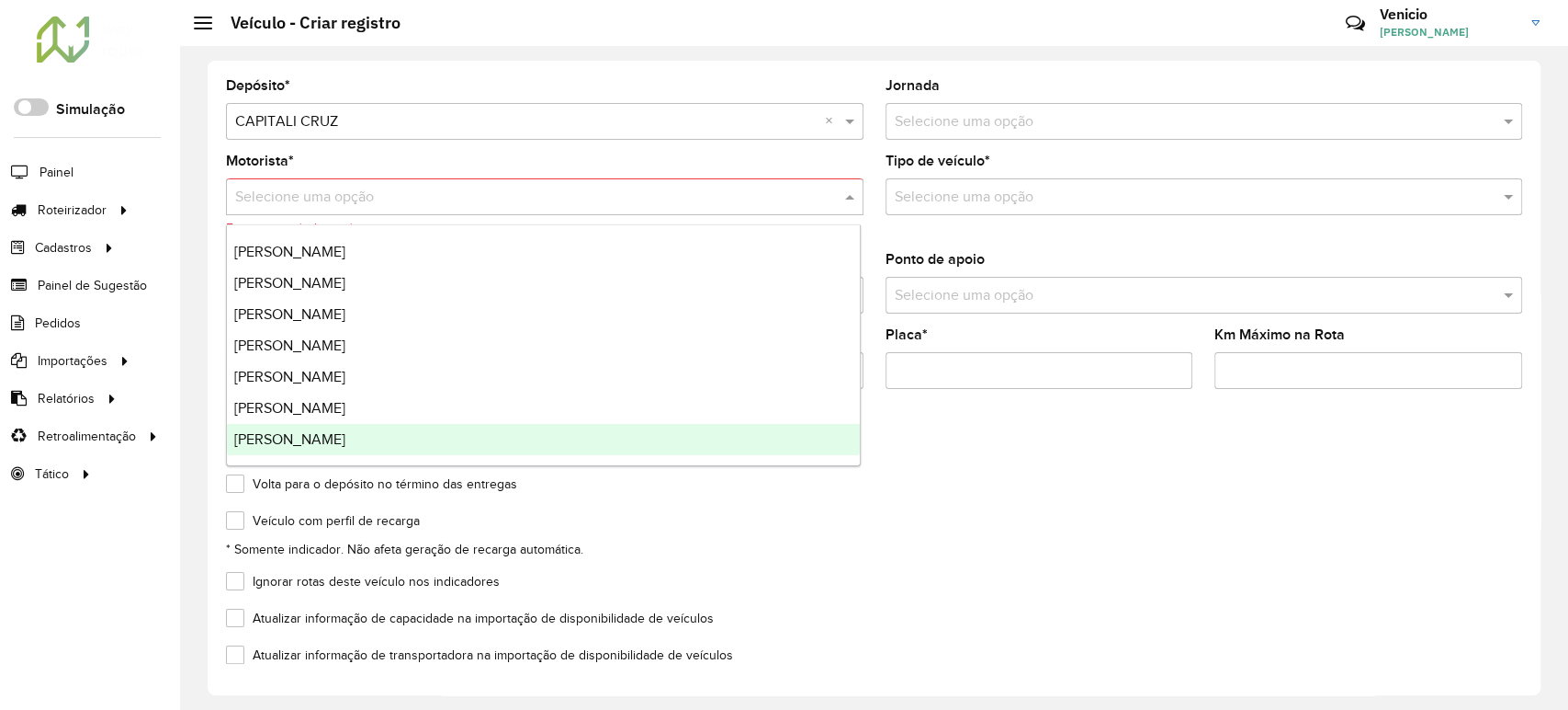
click at [990, 502] on formly-field "Volta para o depósito no término das entregas" at bounding box center [874, 495] width 1318 height 37
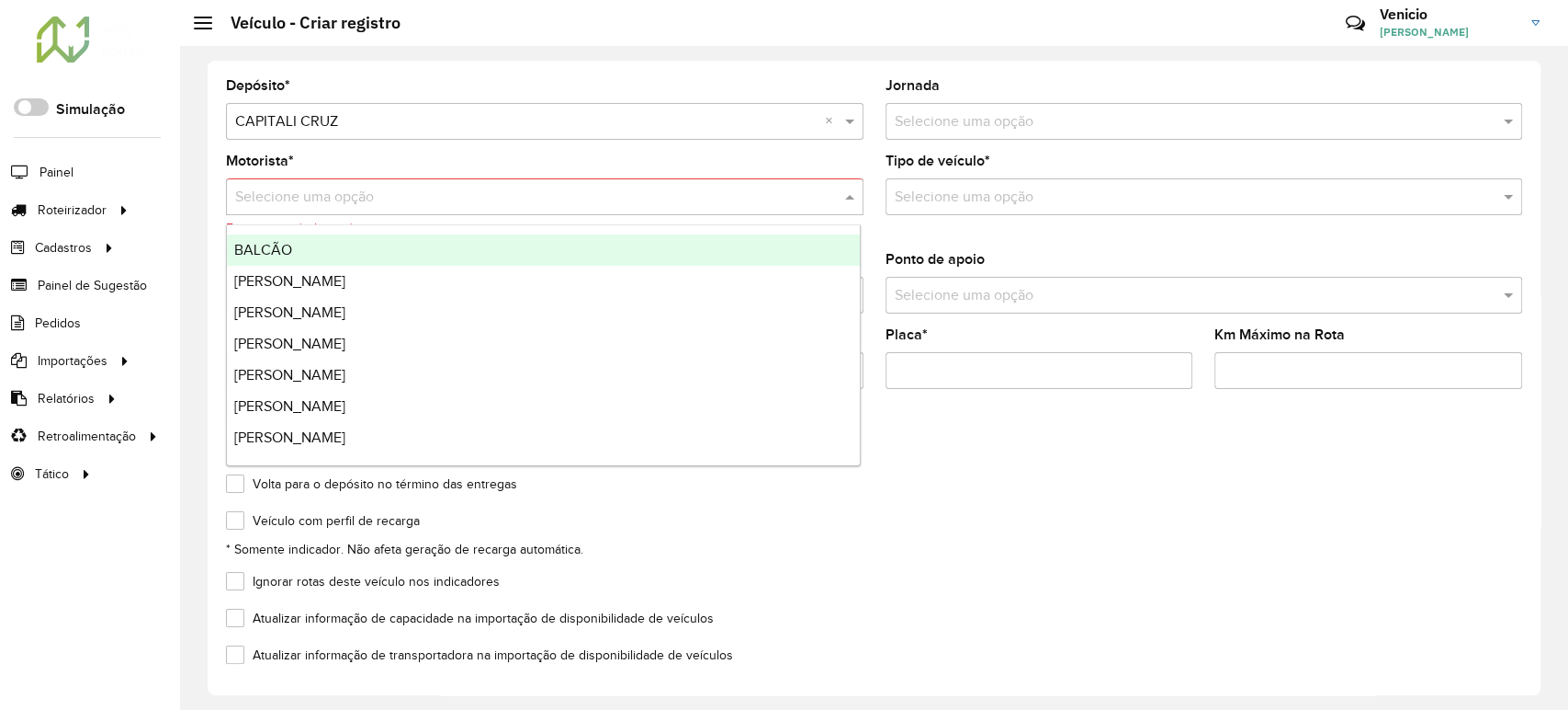
click at [386, 188] on input "text" at bounding box center [526, 197] width 583 height 22
click at [203, 181] on div "Depósito * Selecione um depósito × CAPITALI CRUZ × Jornada Selecione uma opção …" at bounding box center [874, 378] width 1387 height 664
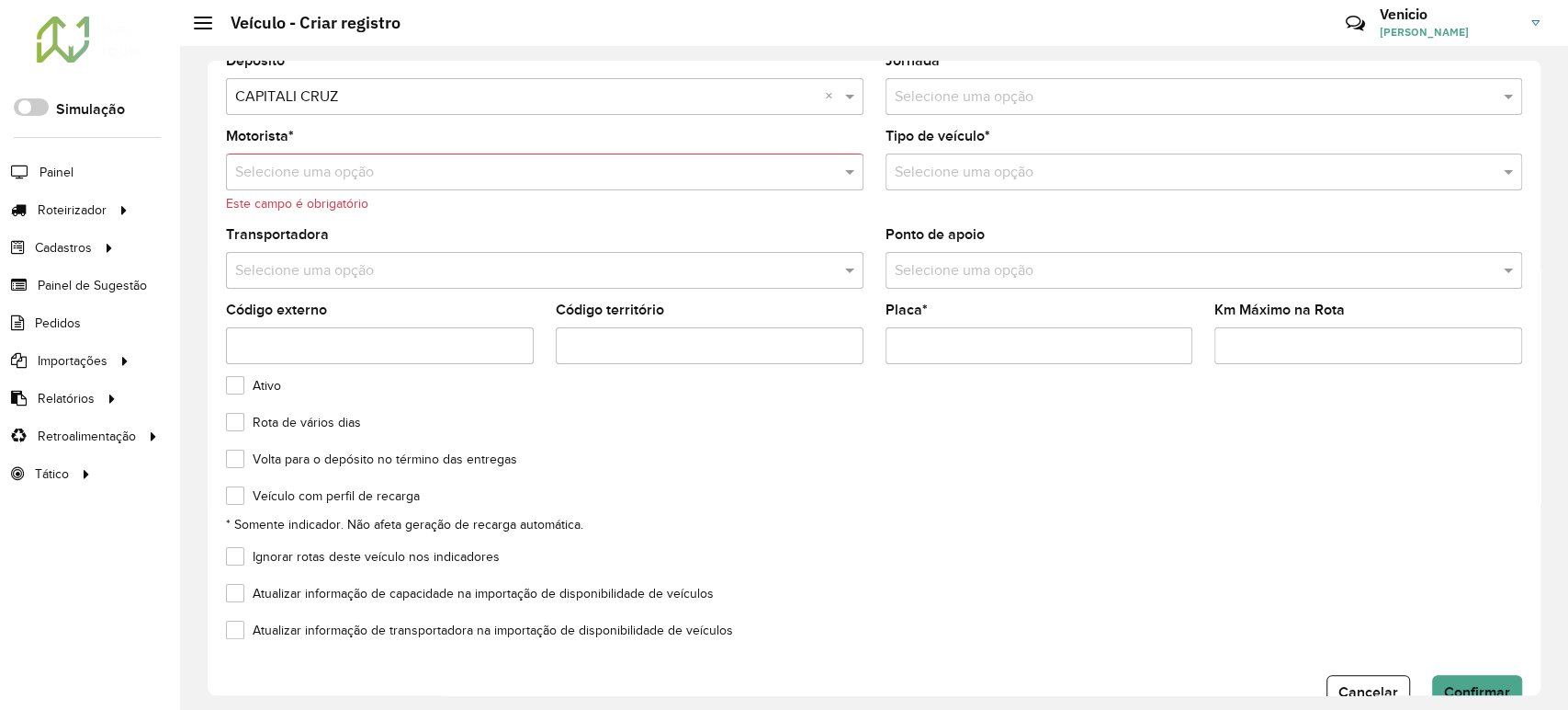
scroll to position [0, 0]
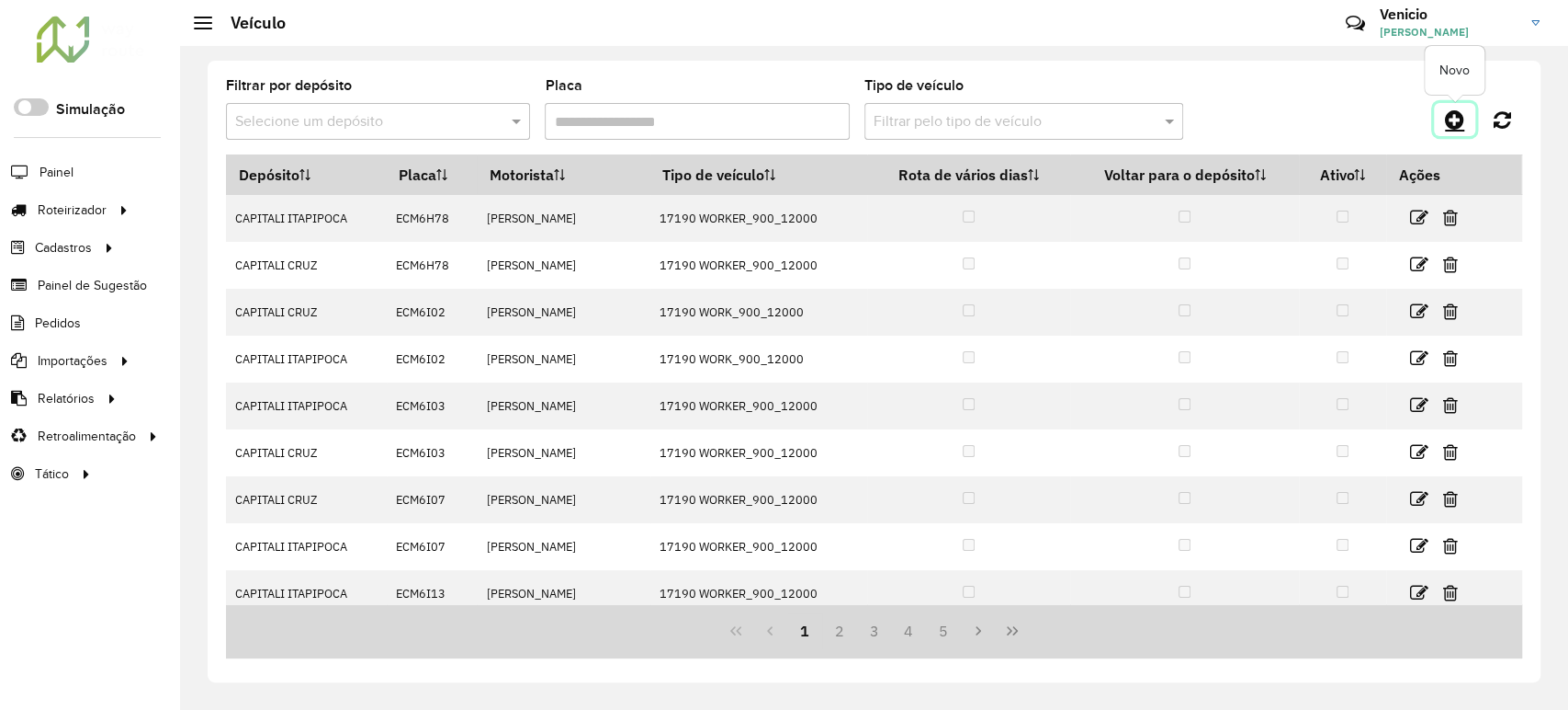
click at [1448, 116] on icon at bounding box center [1455, 119] width 19 height 22
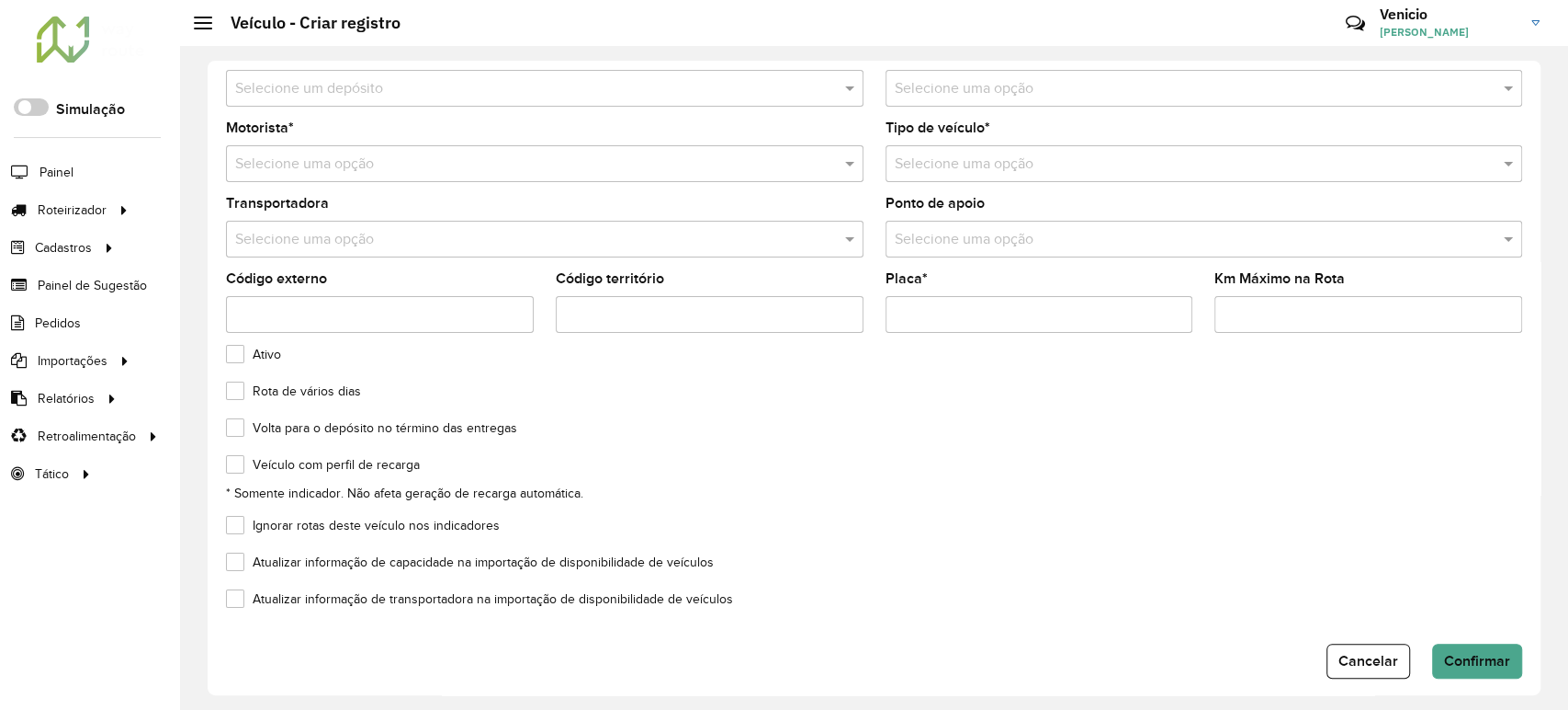
scroll to position [49, 0]
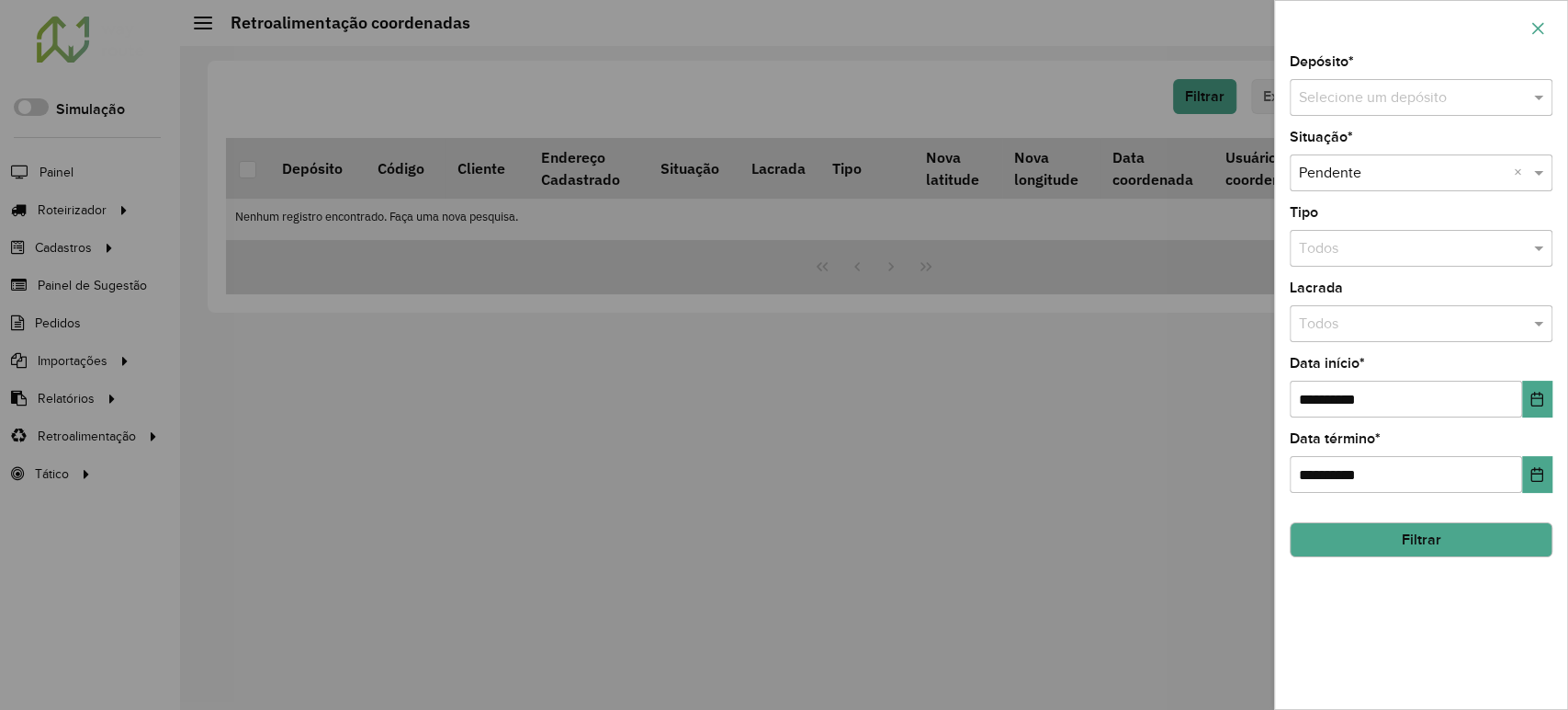
click at [1542, 31] on icon "button" at bounding box center [1537, 28] width 14 height 14
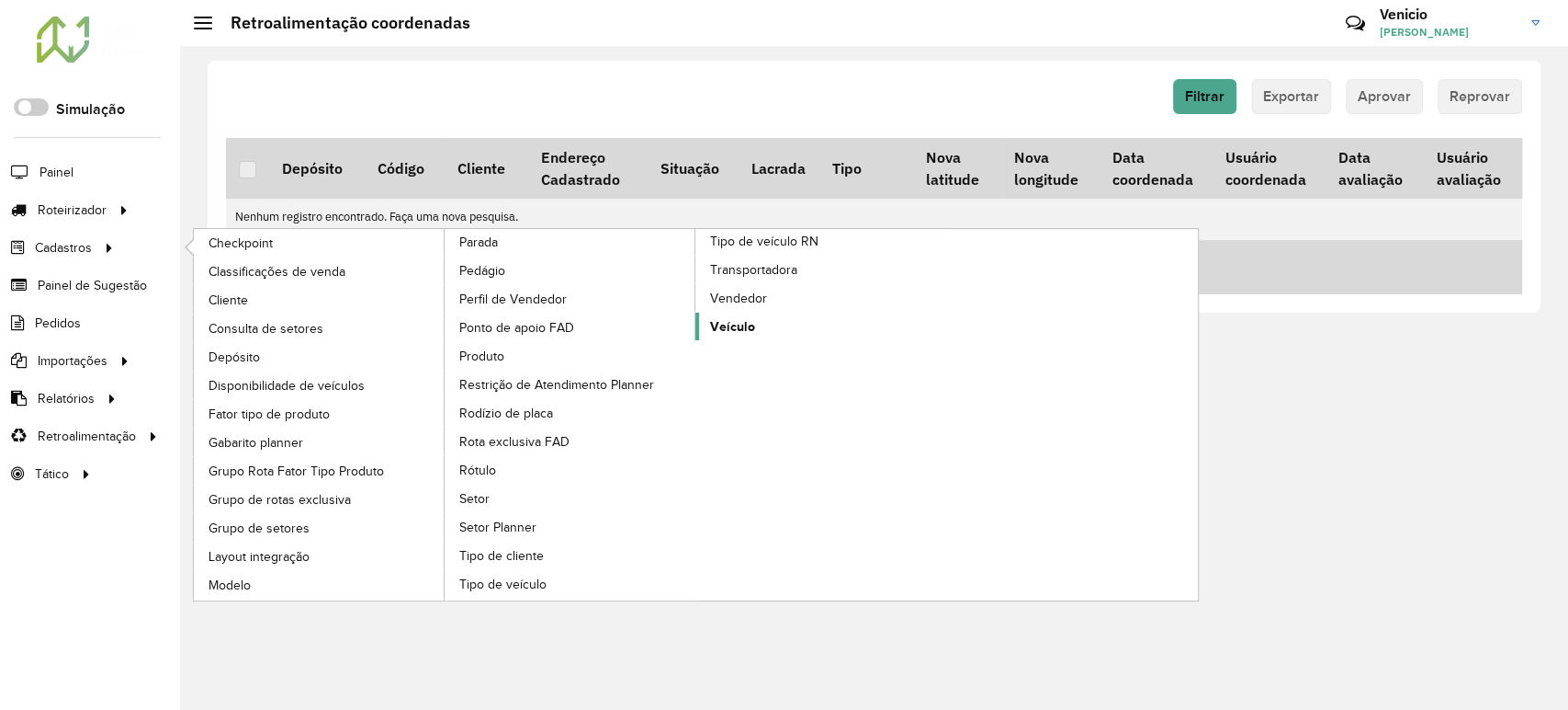
click at [724, 317] on span "Veículo" at bounding box center [732, 327] width 45 height 19
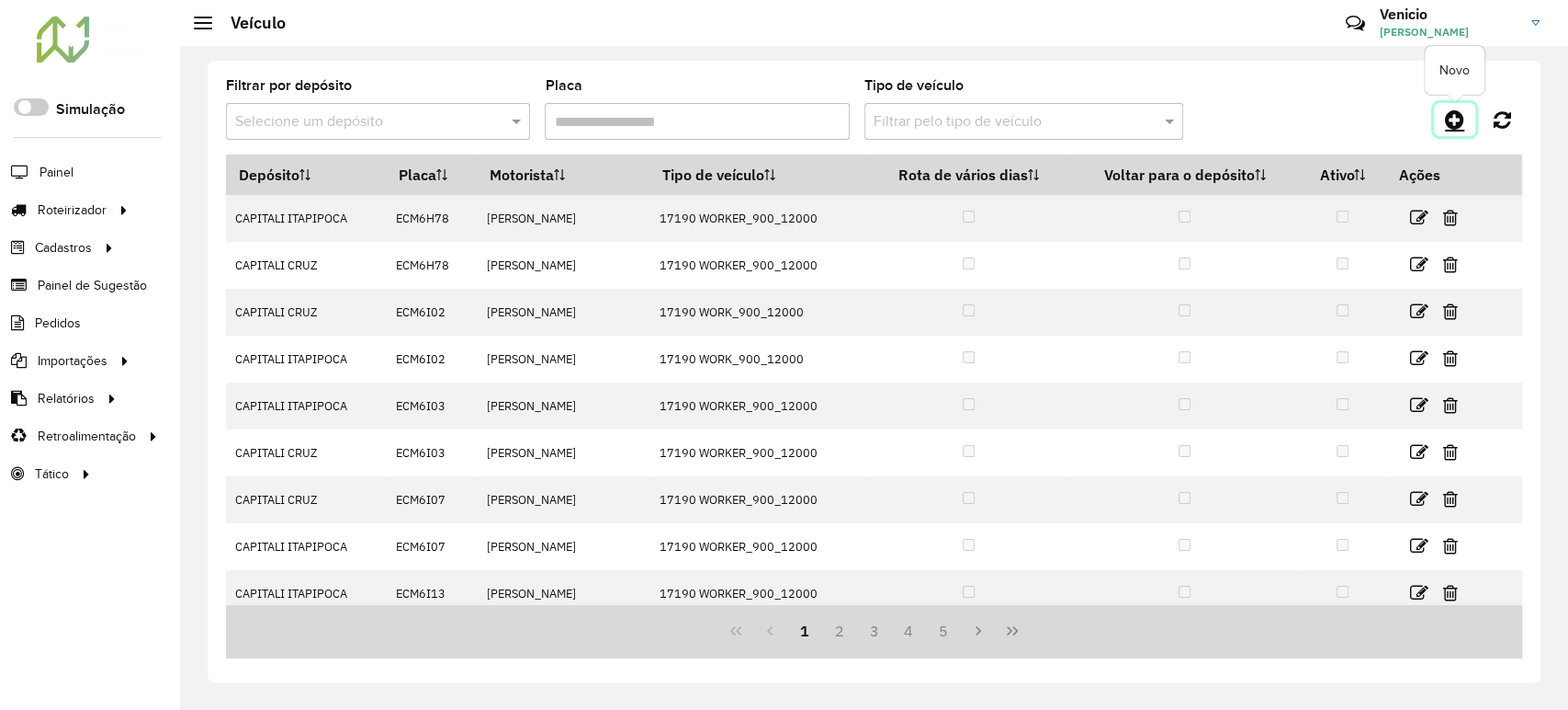
click at [1455, 122] on icon at bounding box center [1455, 119] width 19 height 22
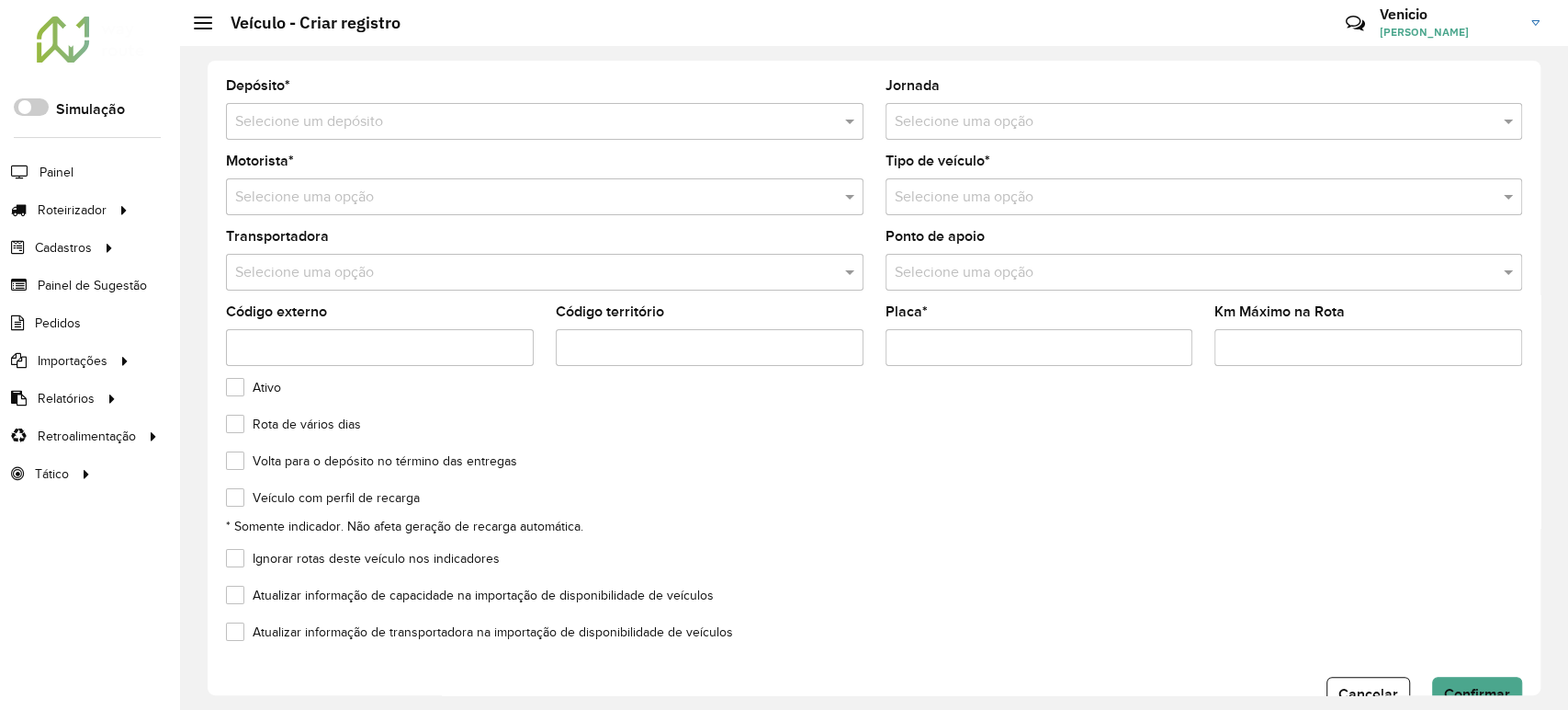
click at [378, 197] on input "text" at bounding box center [526, 197] width 583 height 22
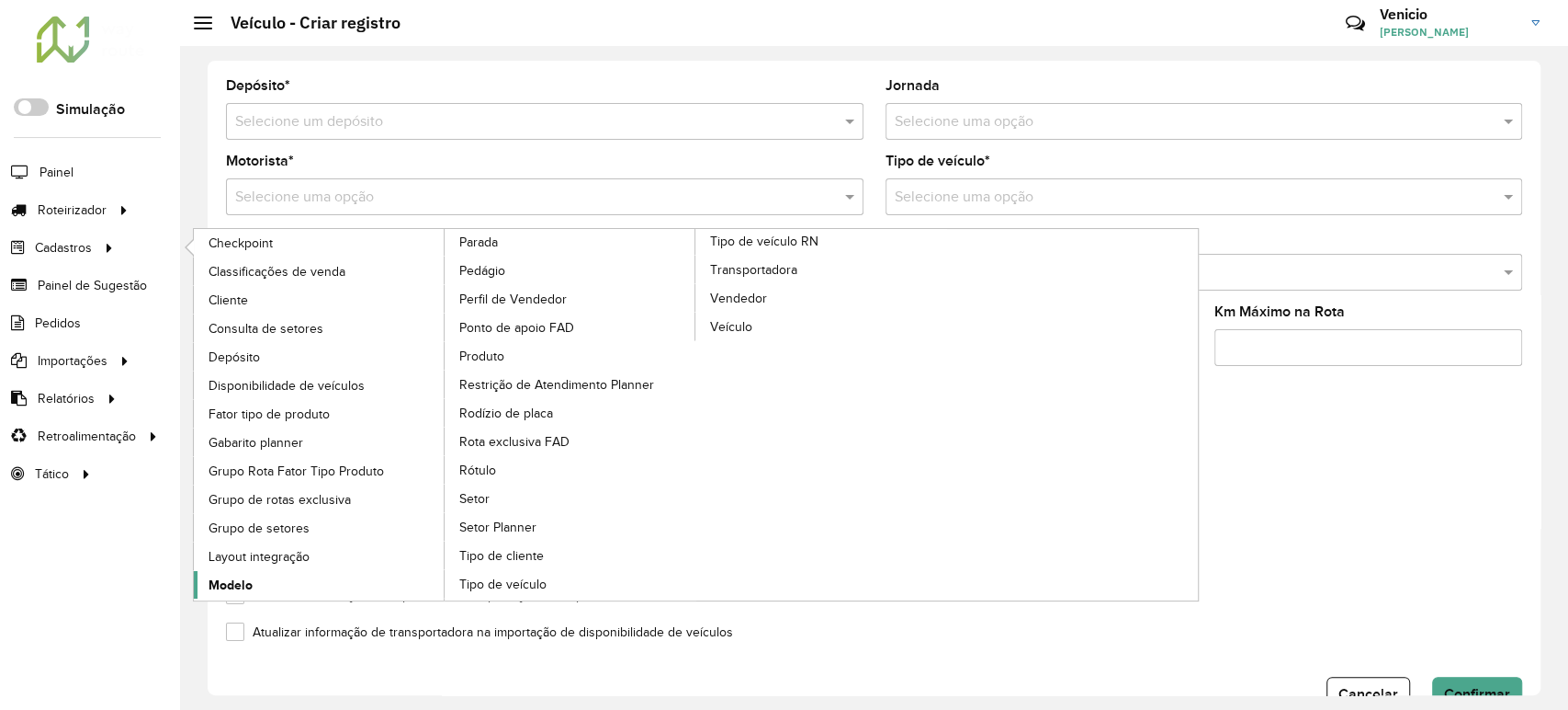
click at [237, 586] on span "Modelo" at bounding box center [230, 585] width 44 height 19
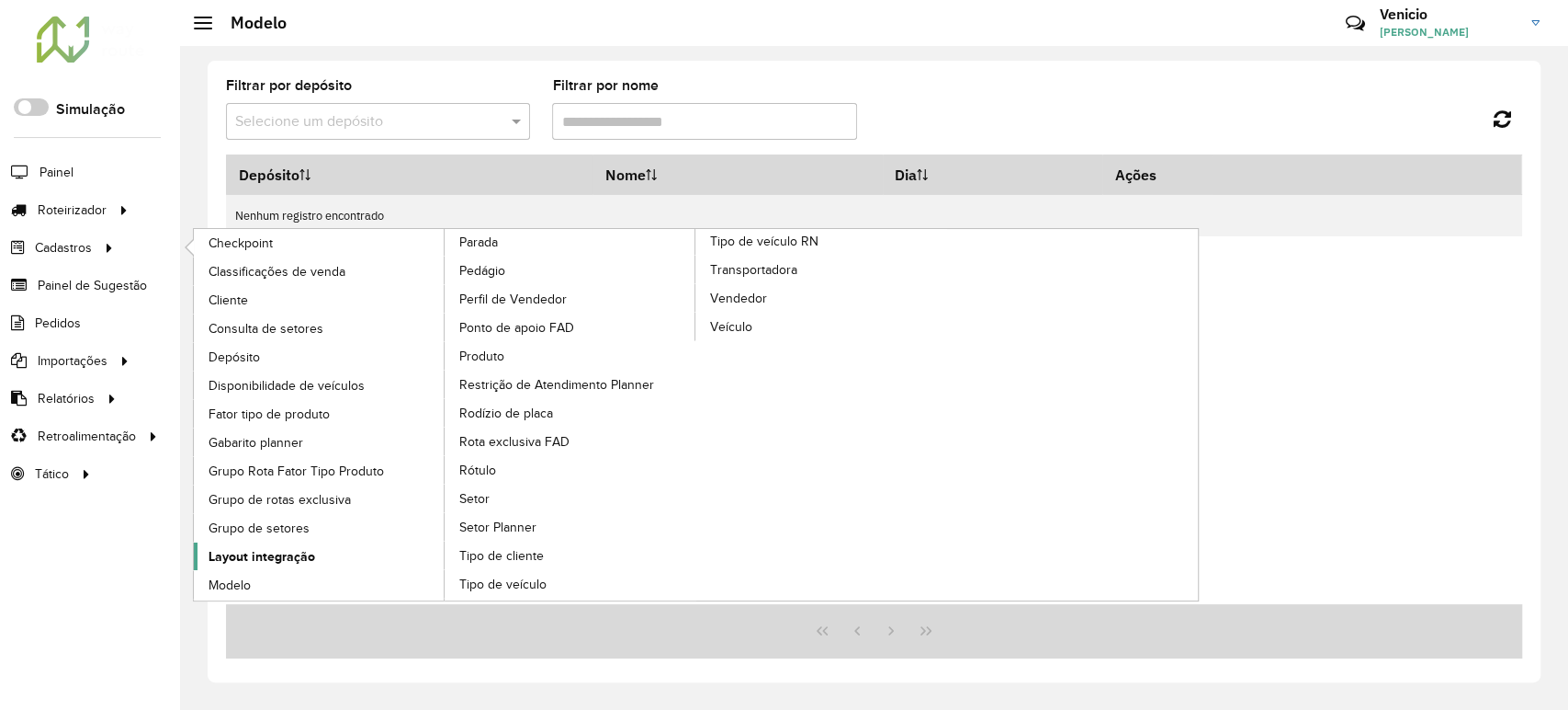
click at [297, 558] on span "Layout integração" at bounding box center [261, 556] width 107 height 19
